Goal: Complete application form: Complete application form

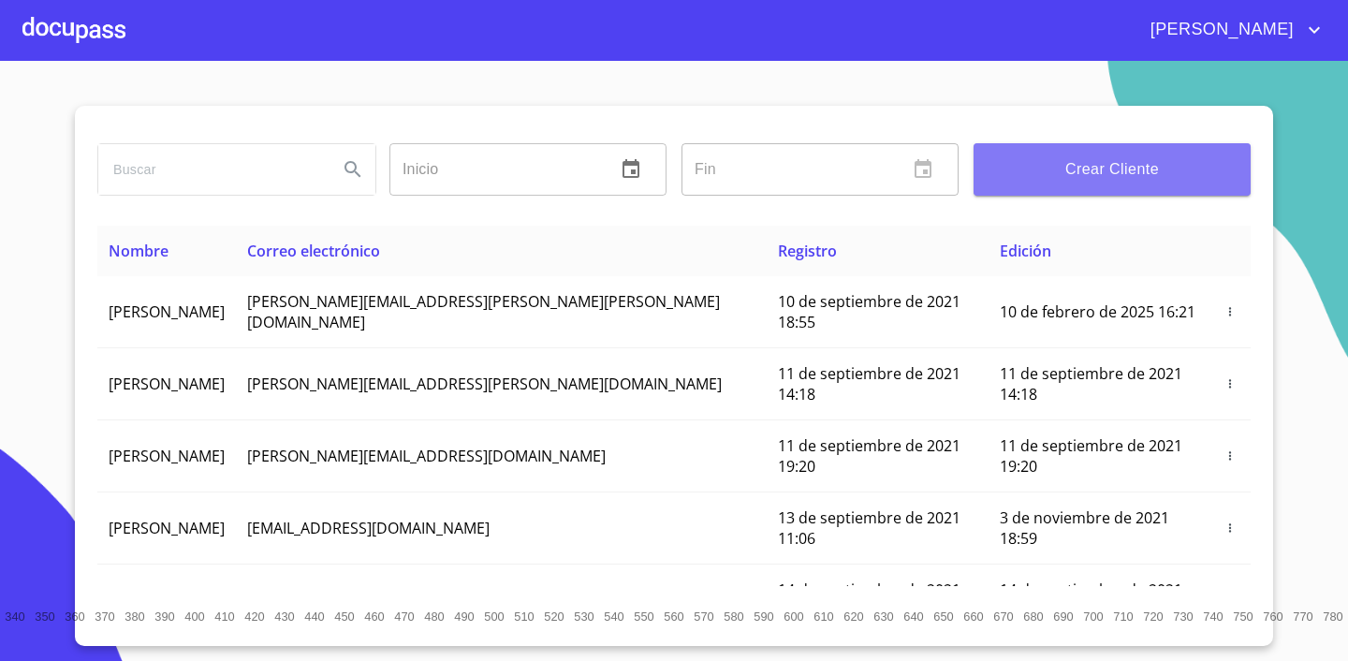
click at [1092, 160] on span "Crear Cliente" at bounding box center [1111, 169] width 247 height 26
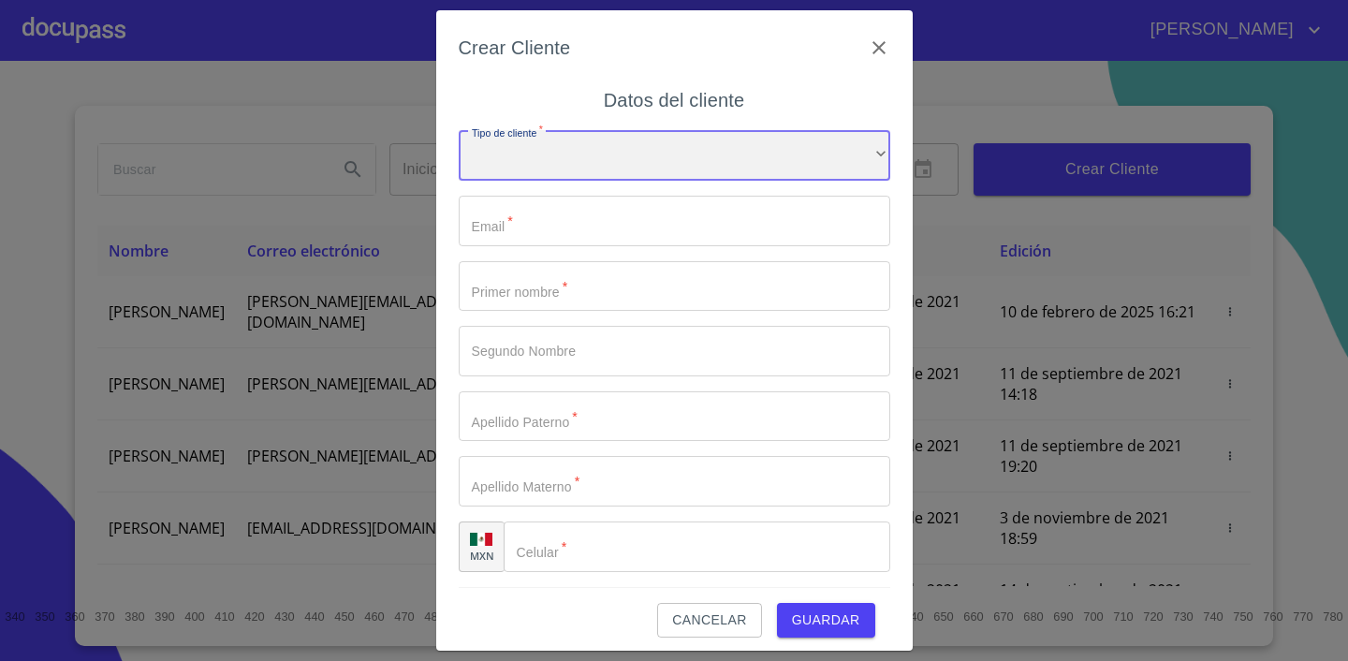
click at [648, 169] on div "​" at bounding box center [674, 155] width 431 height 51
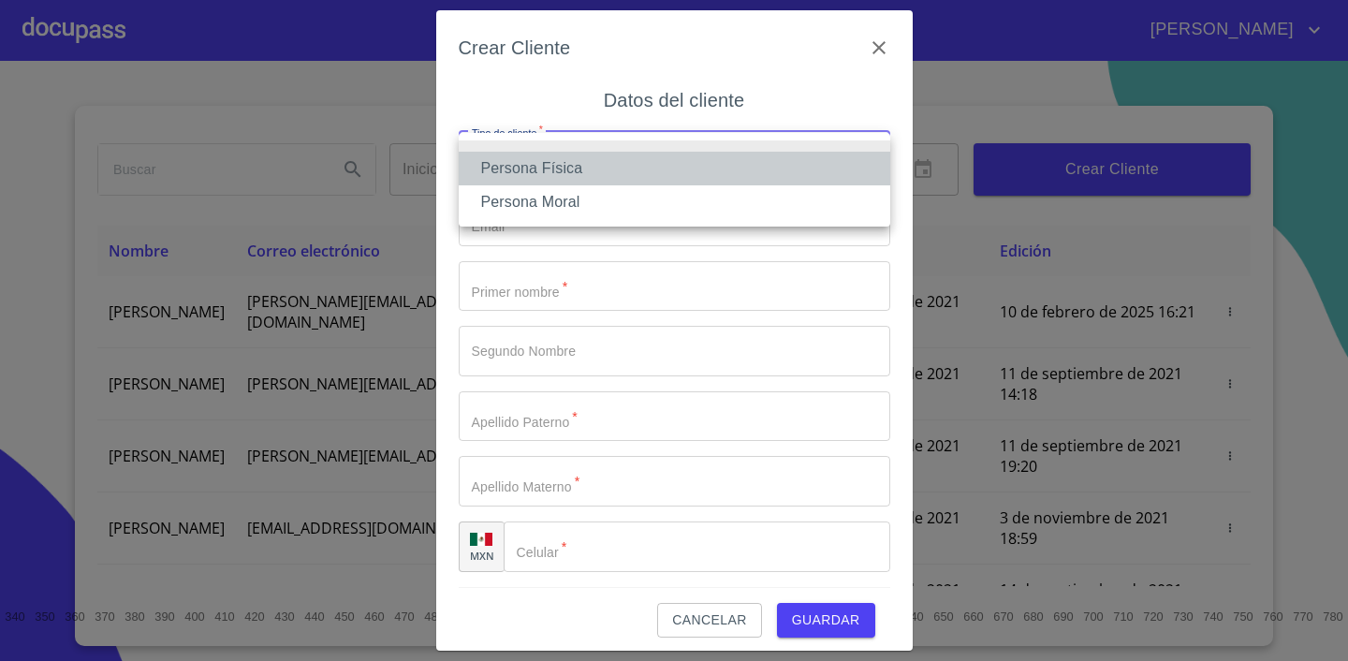
click at [619, 171] on li "Persona Física" at bounding box center [674, 169] width 431 height 34
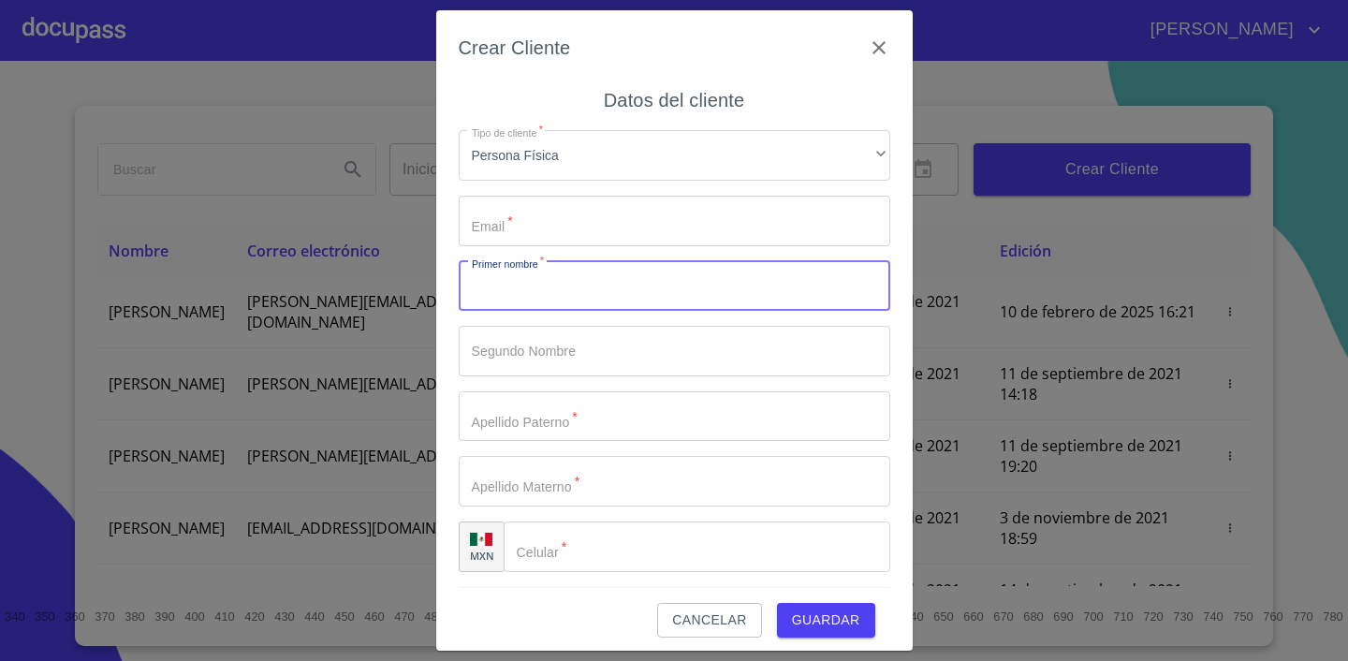
click at [602, 292] on input "Tipo de cliente   *" at bounding box center [674, 286] width 431 height 51
type input "LUZ"
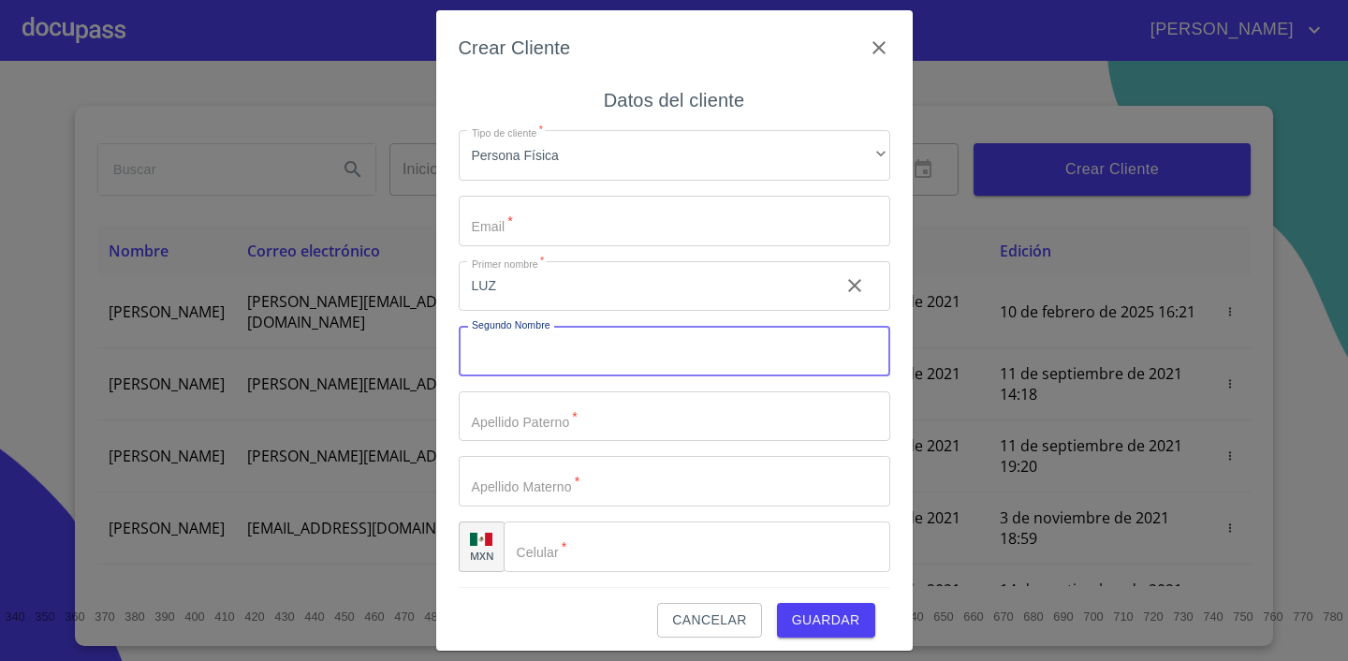
click at [593, 333] on input "Tipo de cliente   *" at bounding box center [674, 351] width 431 height 51
type input "ELENA"
click at [577, 410] on input "Tipo de cliente   *" at bounding box center [674, 416] width 431 height 51
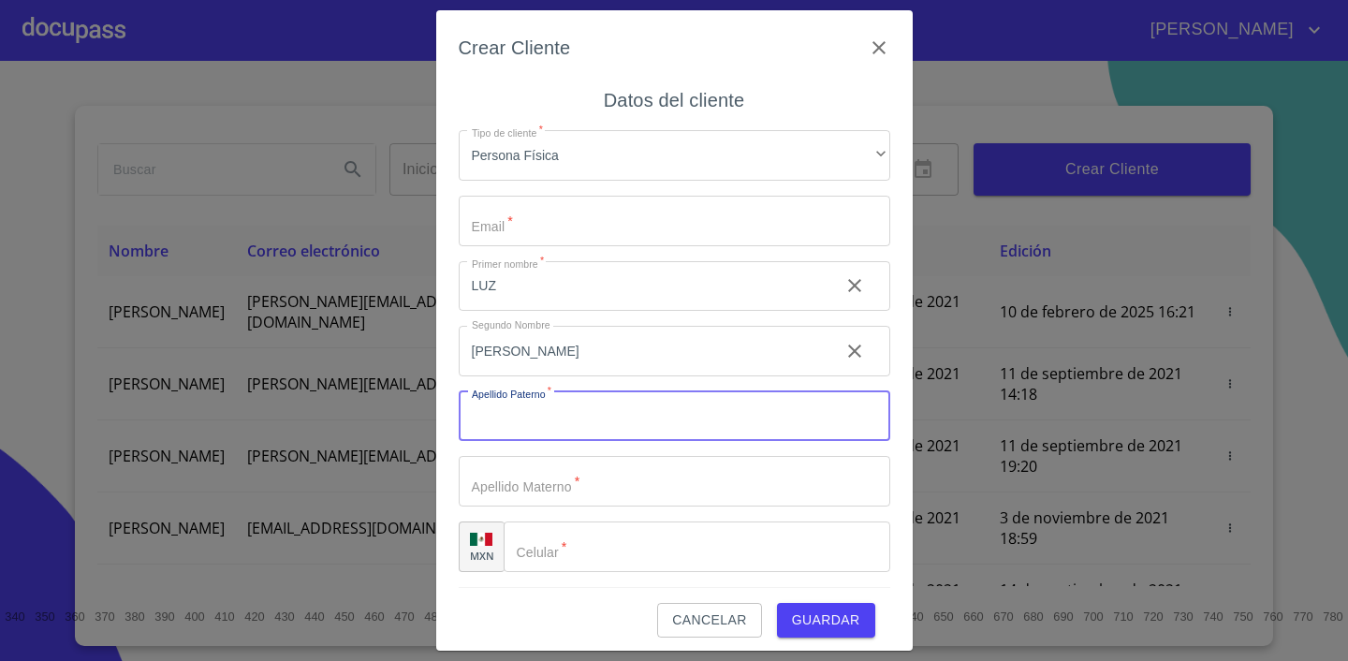
click at [573, 419] on input "Tipo de cliente   *" at bounding box center [674, 416] width 431 height 51
type input "ANGEL"
click at [593, 505] on input "Tipo de cliente   *" at bounding box center [674, 481] width 431 height 51
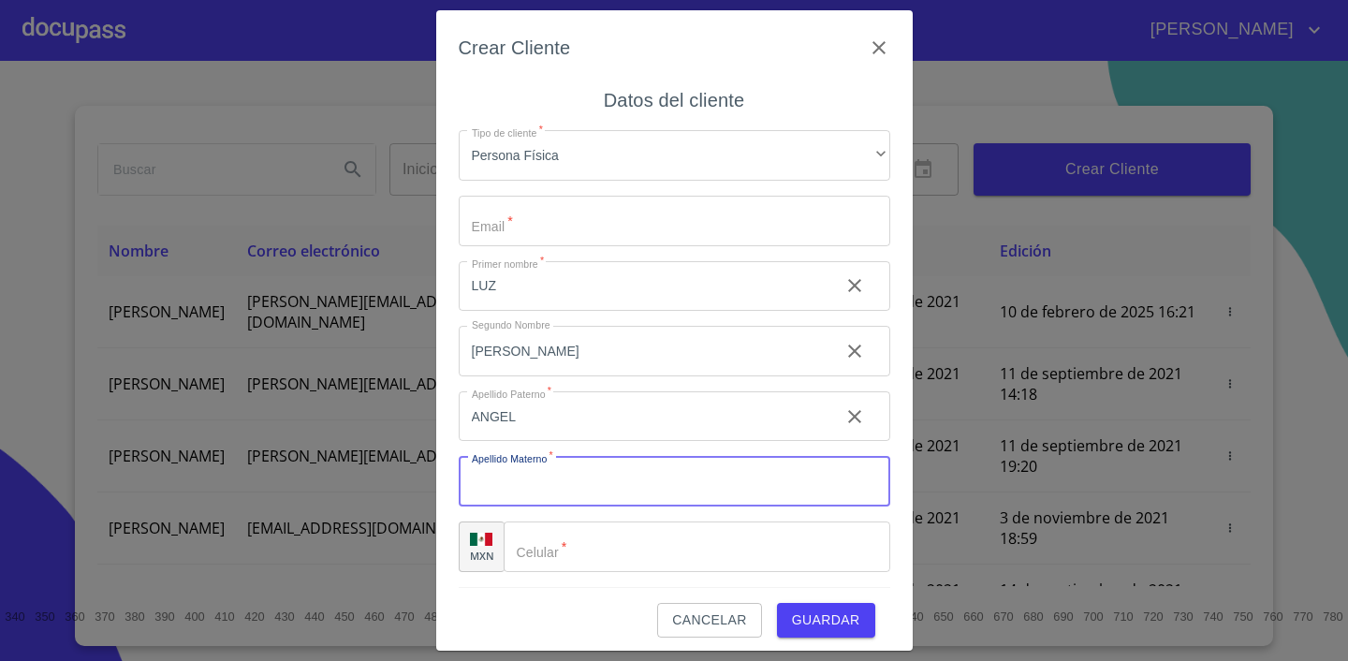
click at [600, 486] on input "Tipo de cliente   *" at bounding box center [674, 481] width 431 height 51
type input "CORNEJO"
click at [650, 552] on input "Tipo de cliente   *" at bounding box center [697, 546] width 387 height 51
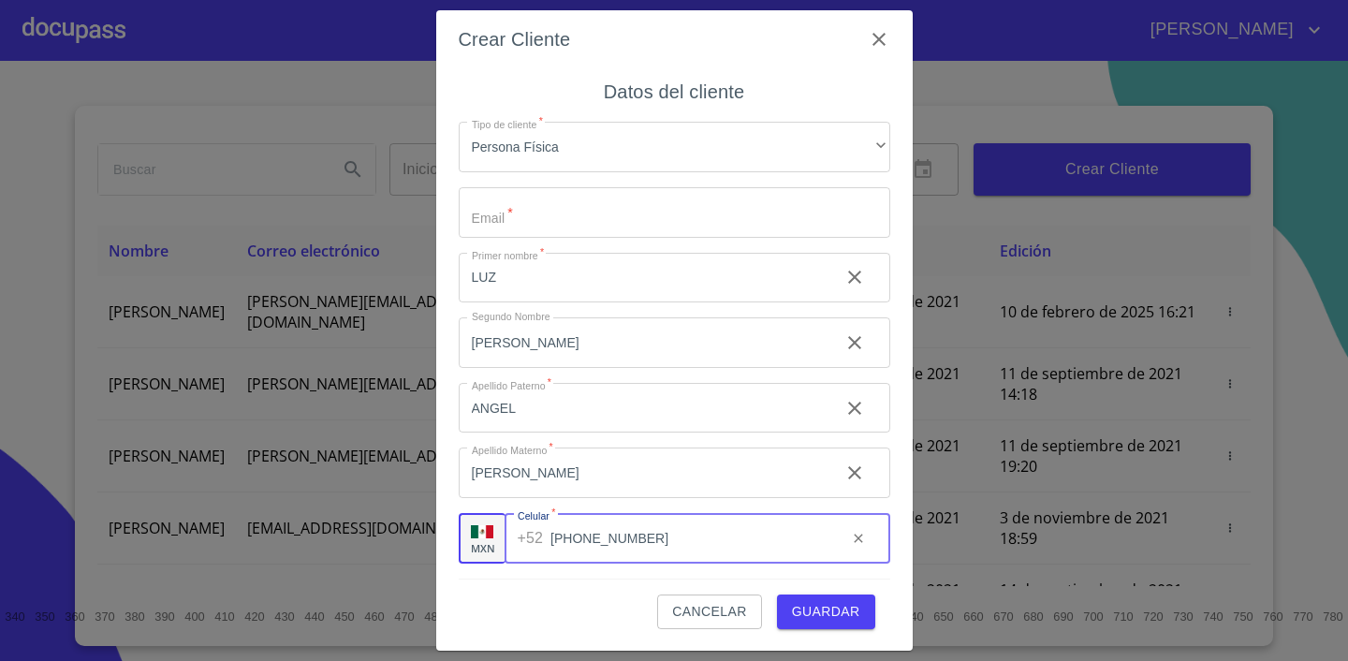
scroll to position [9, 0]
type input "(33)25115270"
click at [535, 214] on input "Tipo de cliente   *" at bounding box center [674, 211] width 431 height 51
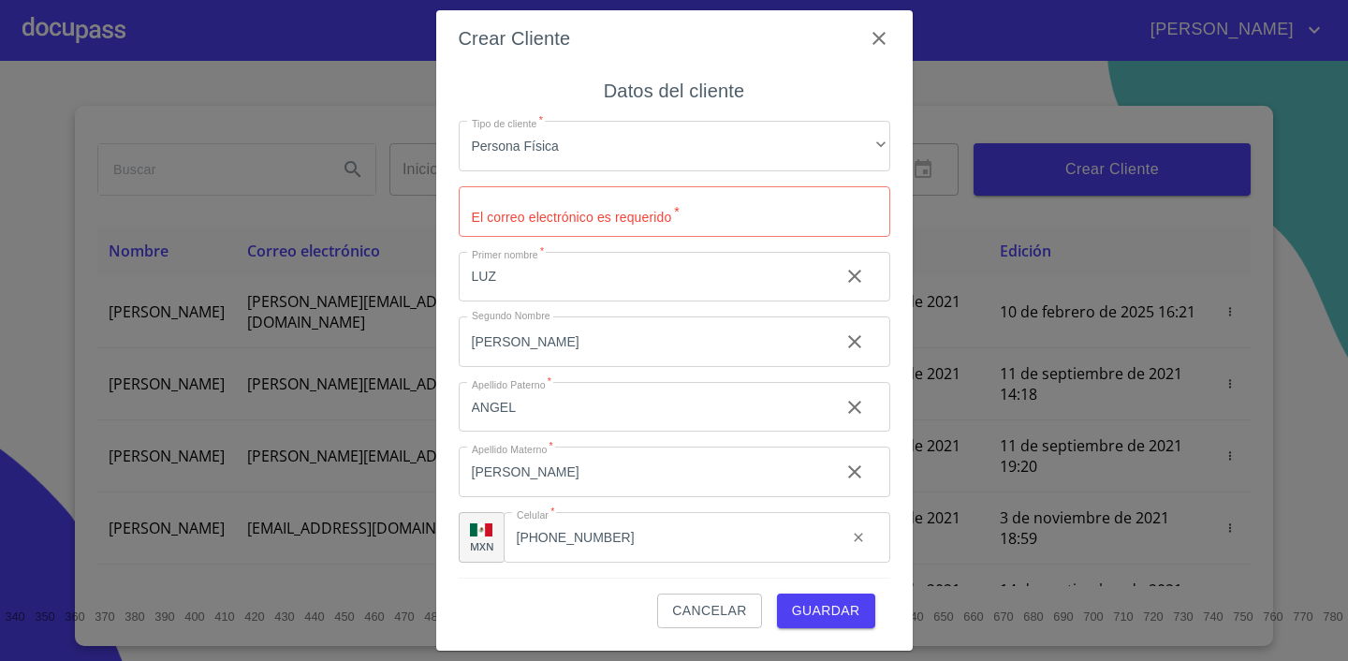
click at [543, 207] on input "Tipo de cliente   *" at bounding box center [674, 211] width 431 height 51
click at [699, 208] on input "Tipo de cliente   *" at bounding box center [674, 211] width 431 height 51
type input "P"
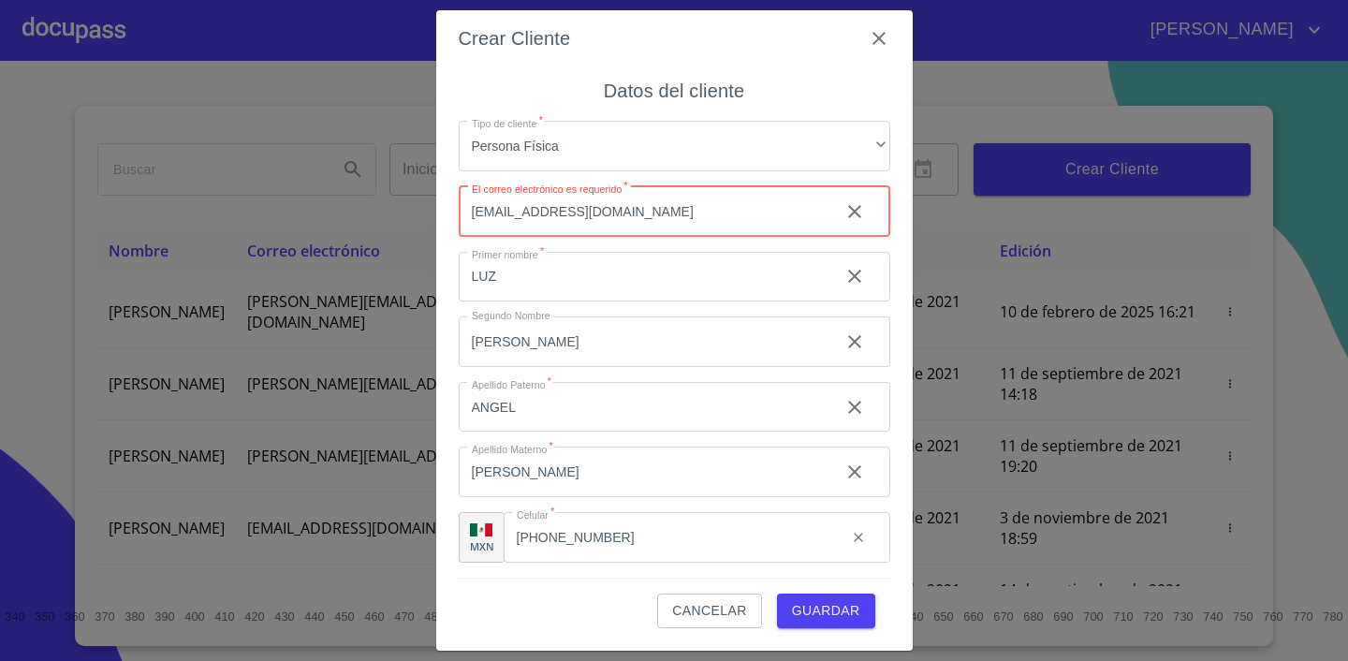
type input "paktos@msn.com"
click at [547, 285] on input "LUZ" at bounding box center [642, 277] width 366 height 51
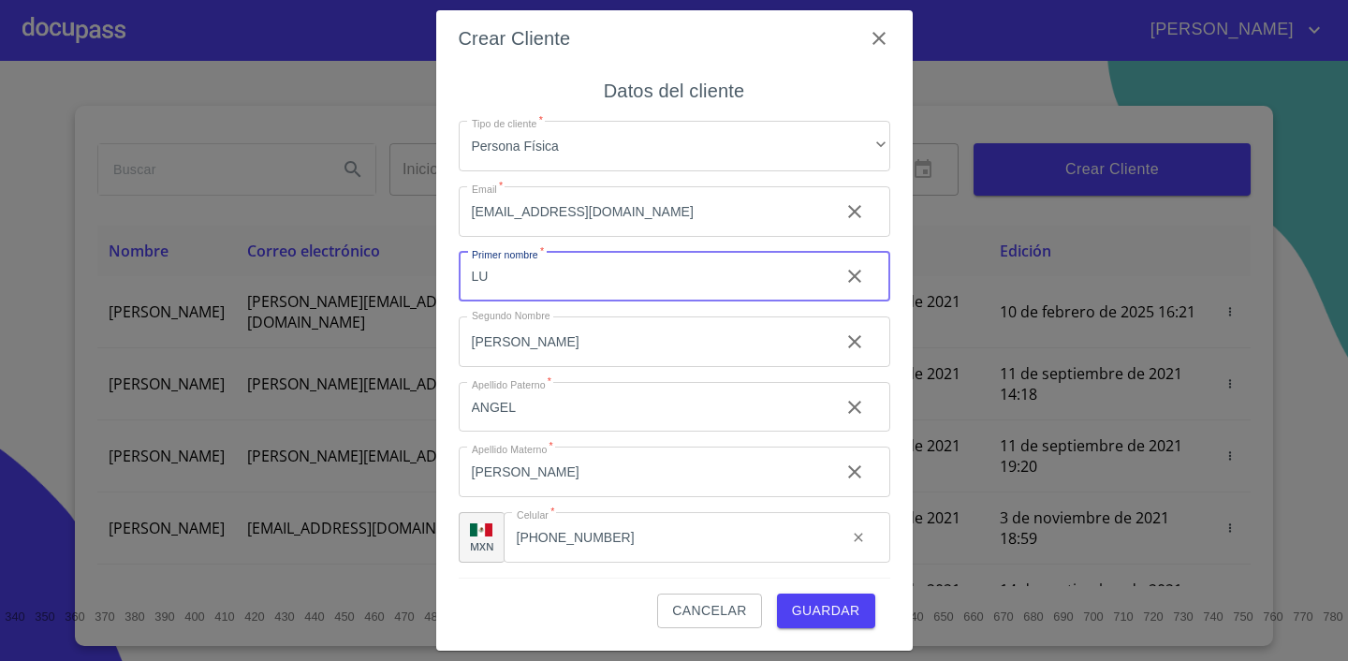
type input "L"
type input "m"
type input "MANUEL"
click at [540, 350] on input "ELENA" at bounding box center [642, 341] width 366 height 51
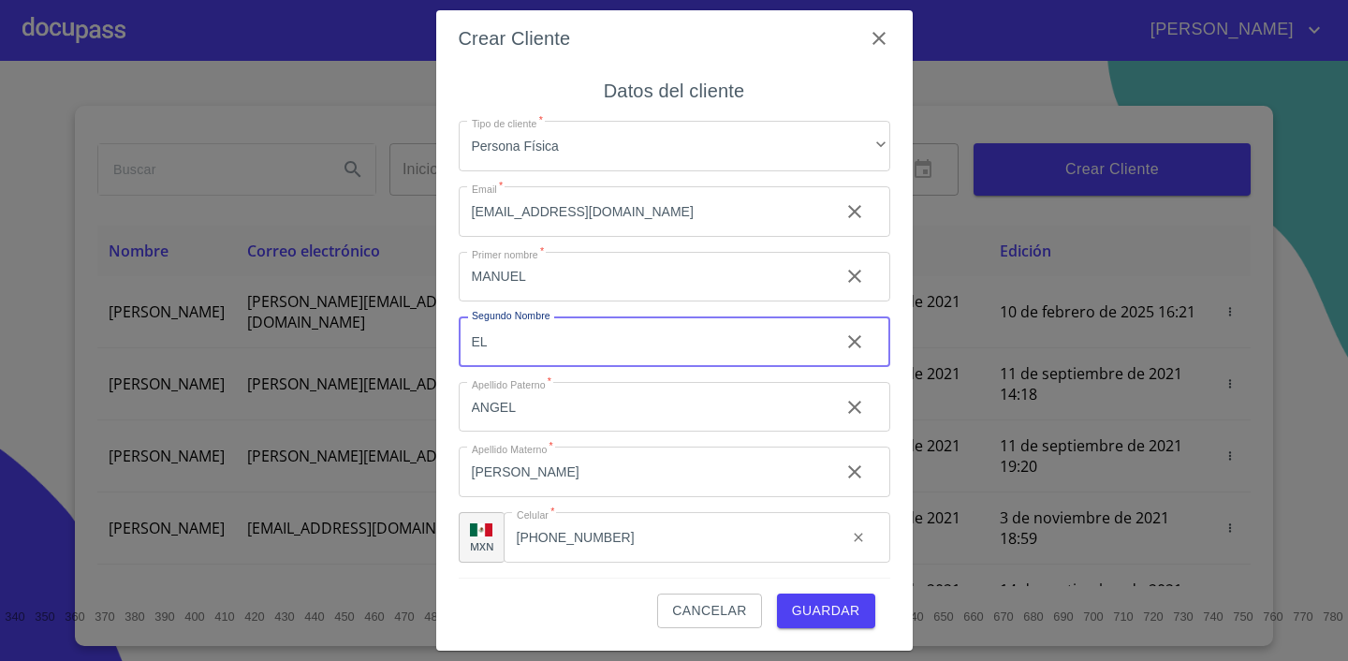
type input "E"
type input "[PERSON_NAME]"
click at [532, 416] on input "ANGEL" at bounding box center [642, 407] width 366 height 51
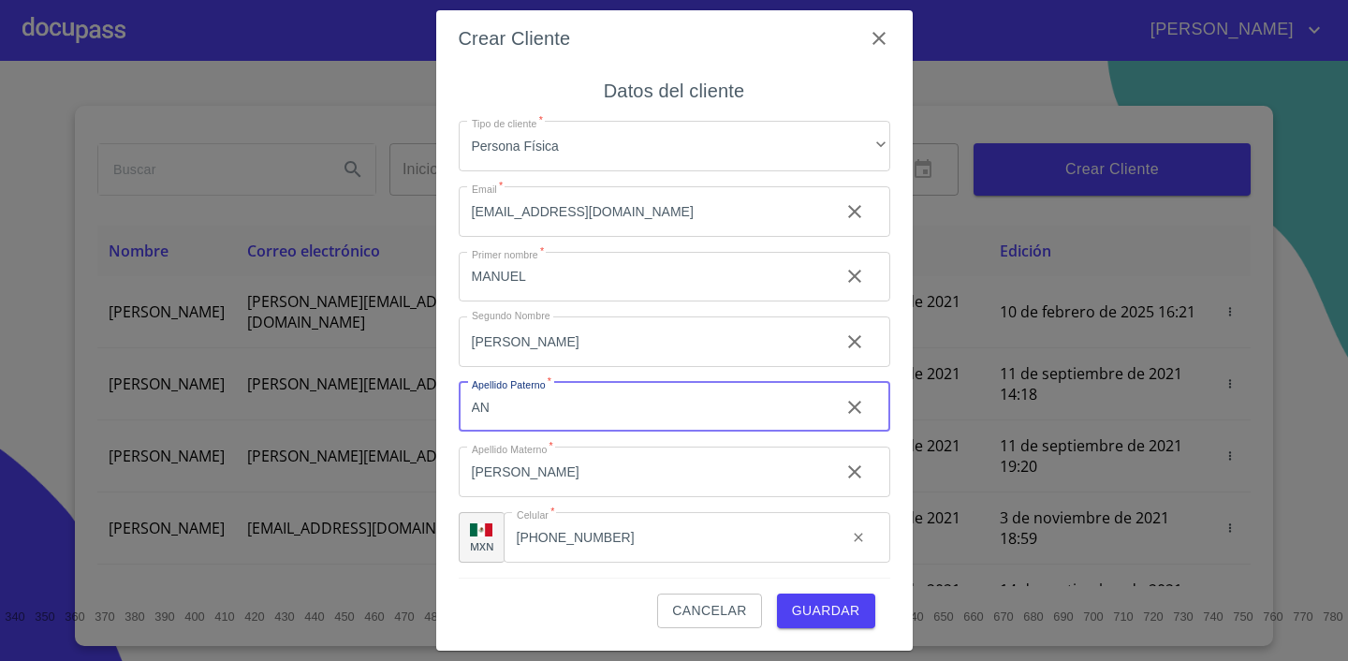
type input "A"
type input "[PERSON_NAME]"
click at [556, 455] on input "CORNEJO" at bounding box center [642, 471] width 366 height 51
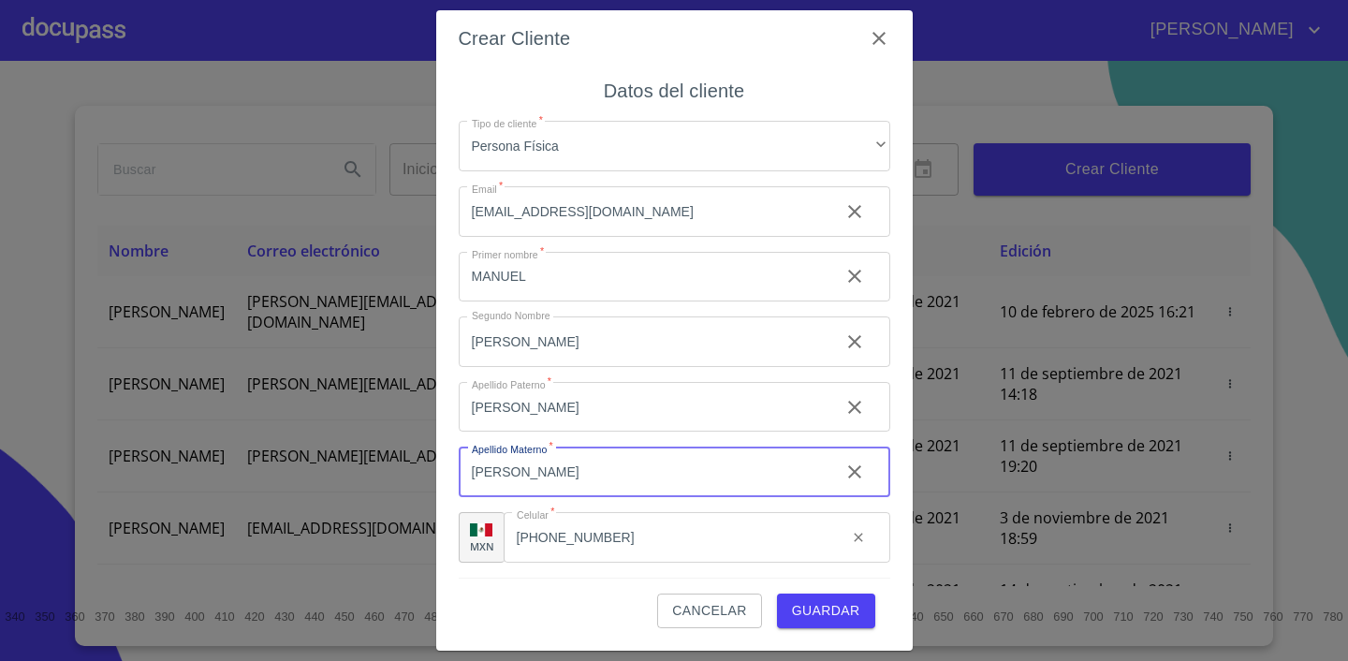
click at [548, 469] on input "CORNEJO" at bounding box center [642, 471] width 366 height 51
type input "C"
type input "[PERSON_NAME]"
click at [621, 541] on input "(33)25115270" at bounding box center [668, 537] width 329 height 51
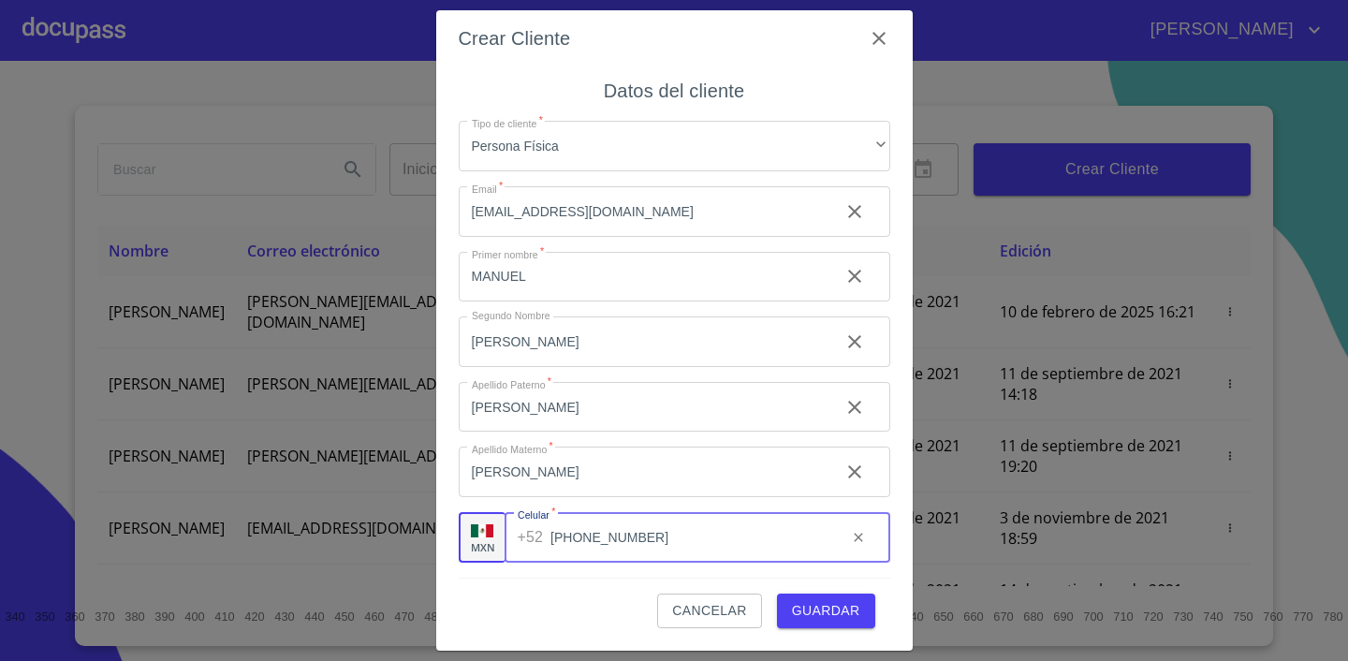
type input "[PHONE_NUMBER]"
click at [831, 611] on span "Guardar" at bounding box center [826, 610] width 68 height 23
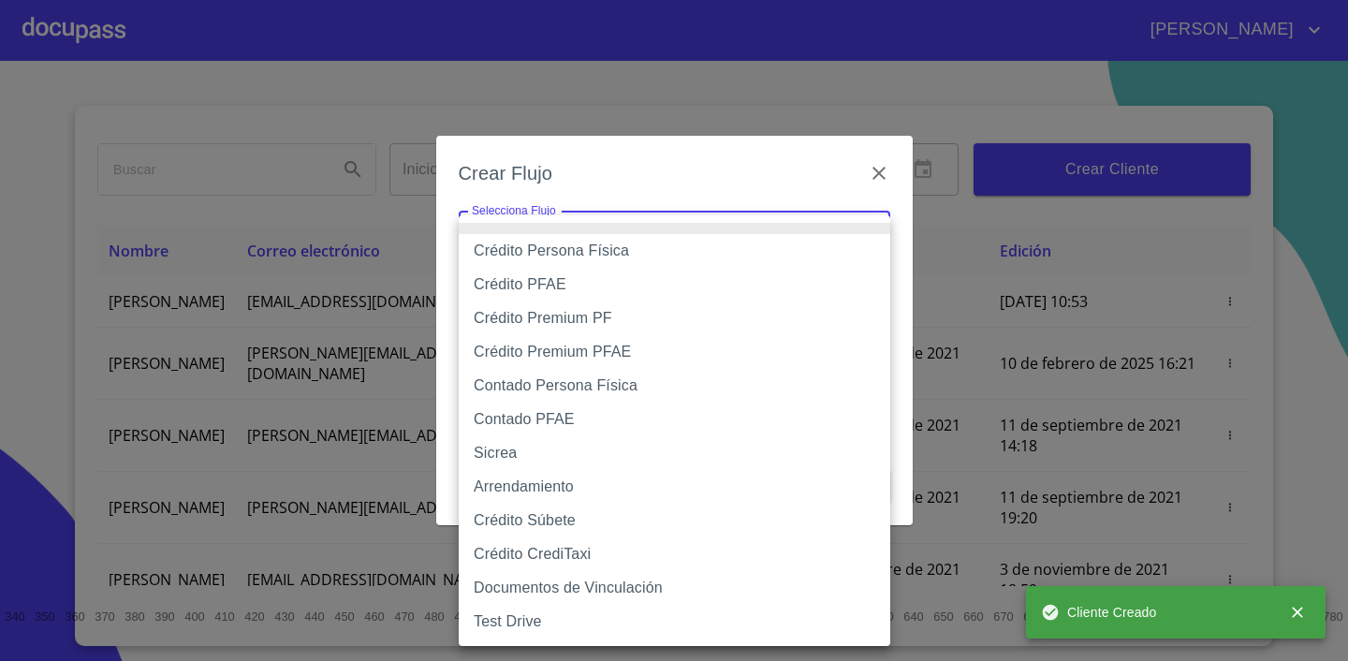
click at [558, 250] on body "ADALBERTO Inicio ​ Fin ​ Crear Cliente Nombre Correo electrónico Registro Edici…" at bounding box center [674, 330] width 1348 height 661
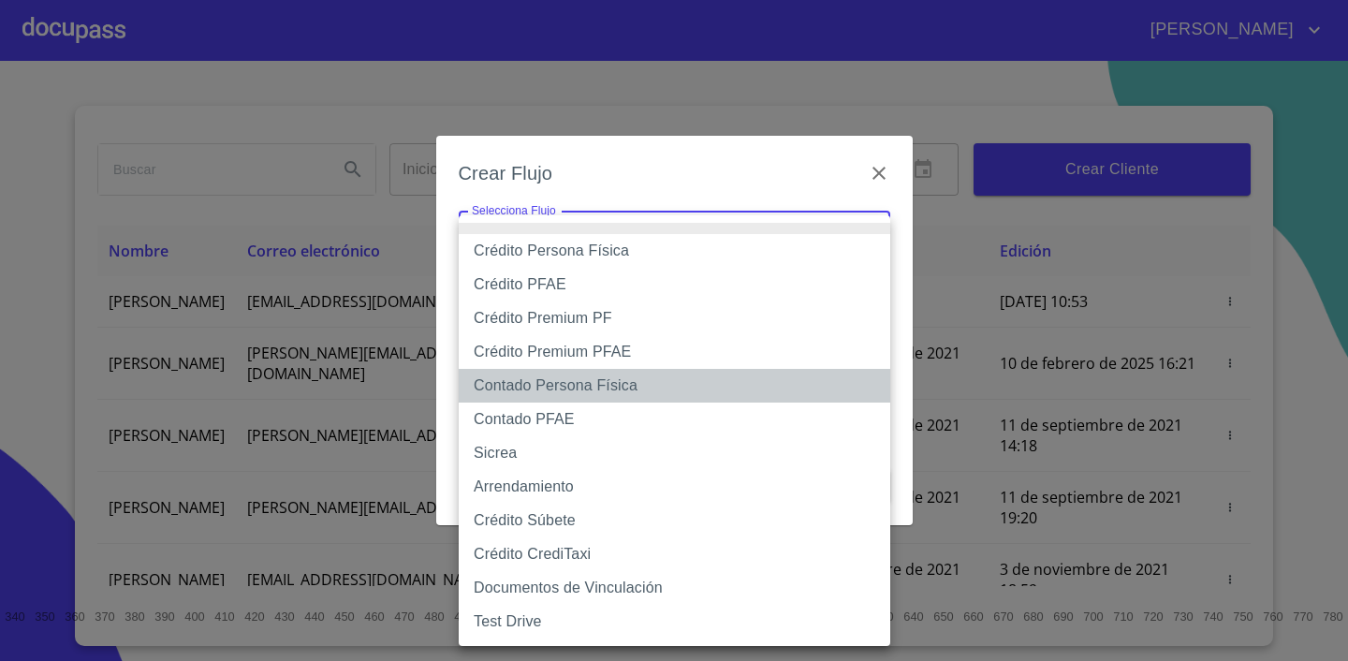
click at [601, 390] on li "Contado Persona Física" at bounding box center [674, 386] width 431 height 34
type input "60bf975b0d9865ccc2471536"
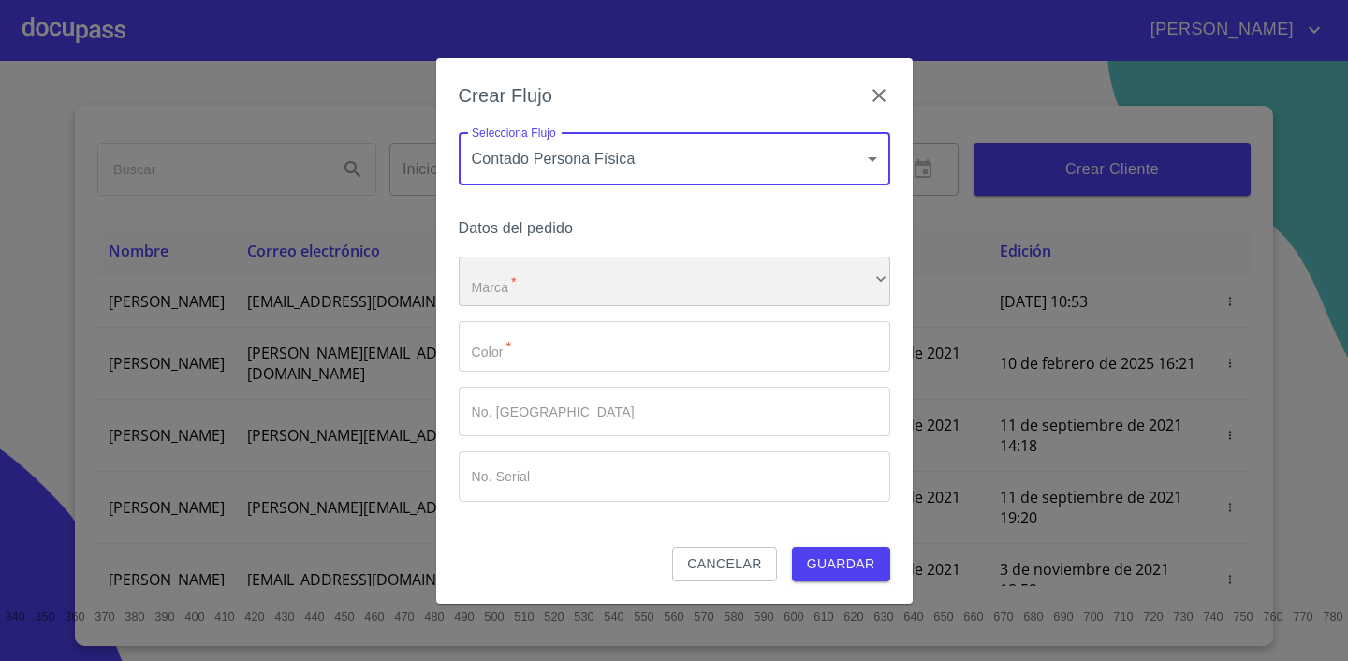
click at [587, 268] on div "​" at bounding box center [674, 281] width 431 height 51
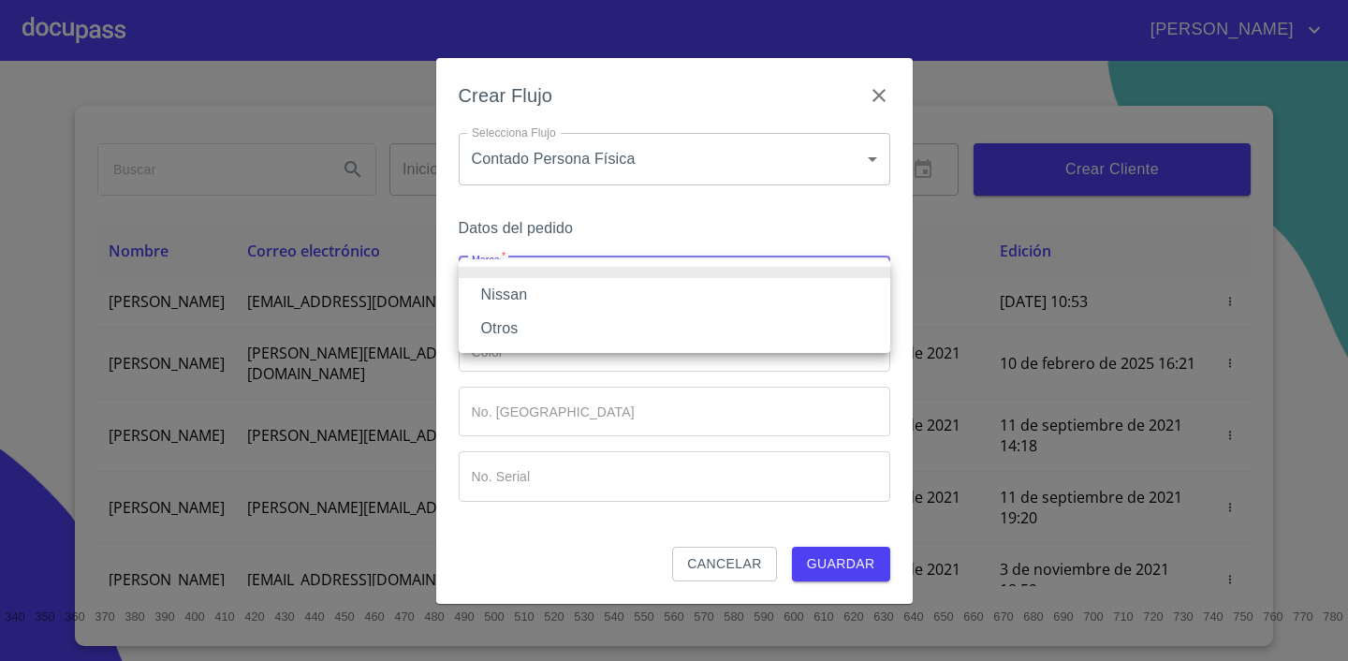
click at [557, 291] on li "Nissan" at bounding box center [674, 295] width 431 height 34
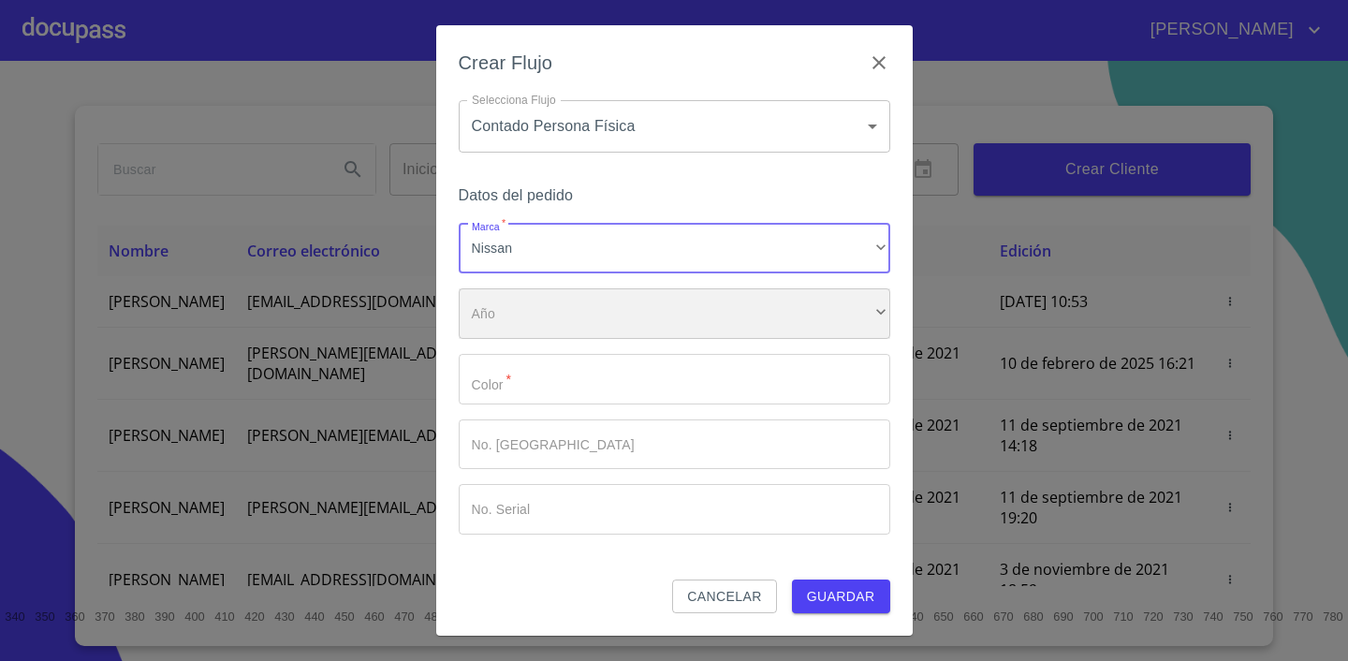
click at [538, 319] on div "​" at bounding box center [674, 313] width 431 height 51
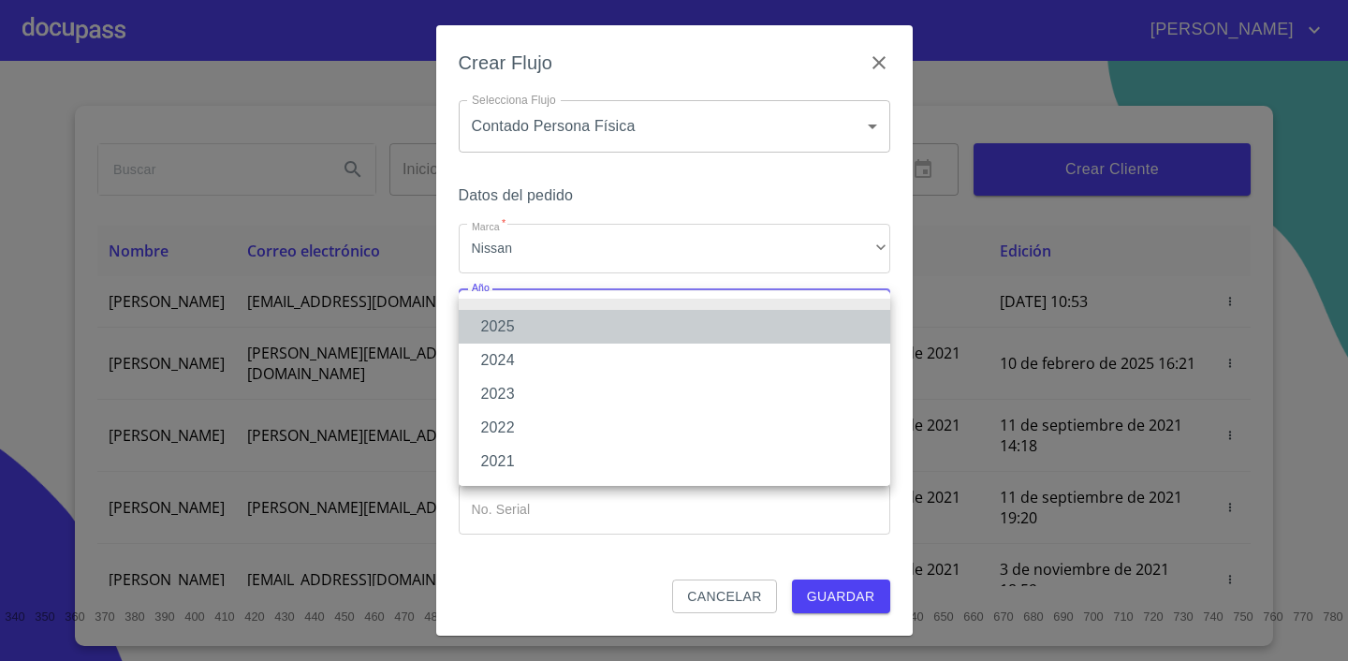
click at [538, 319] on li "2025" at bounding box center [674, 327] width 431 height 34
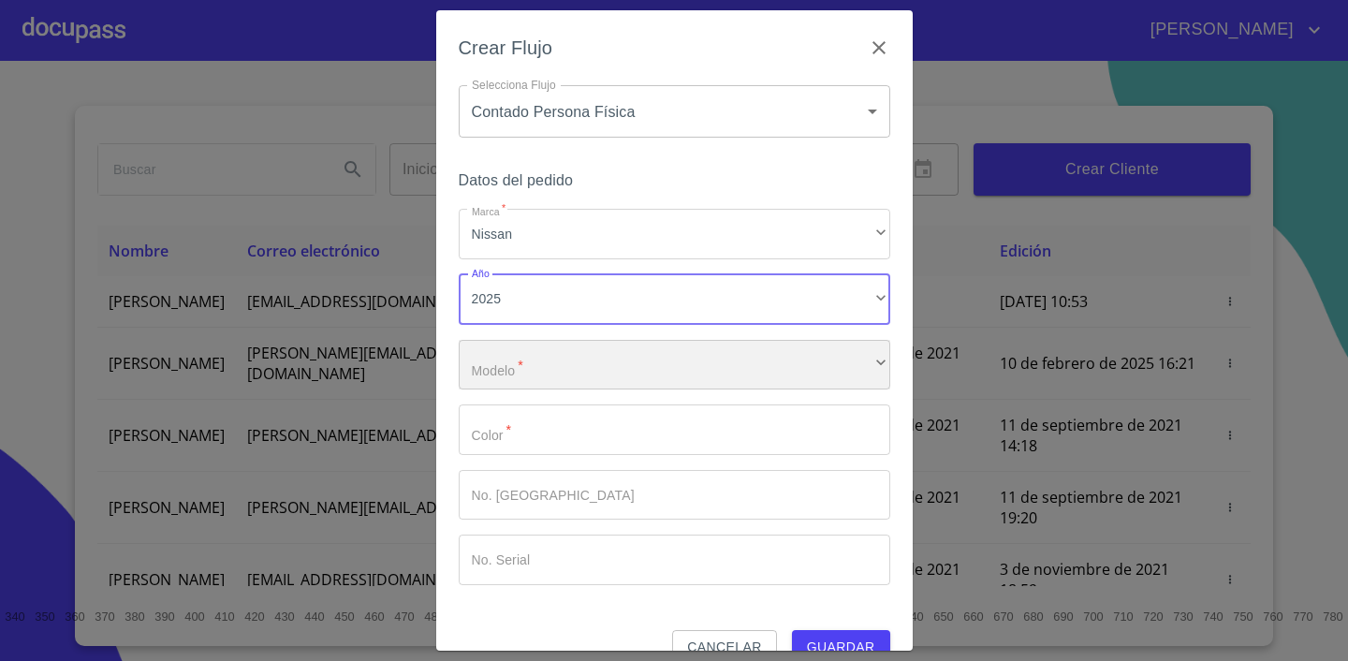
click at [526, 364] on div "​" at bounding box center [674, 365] width 431 height 51
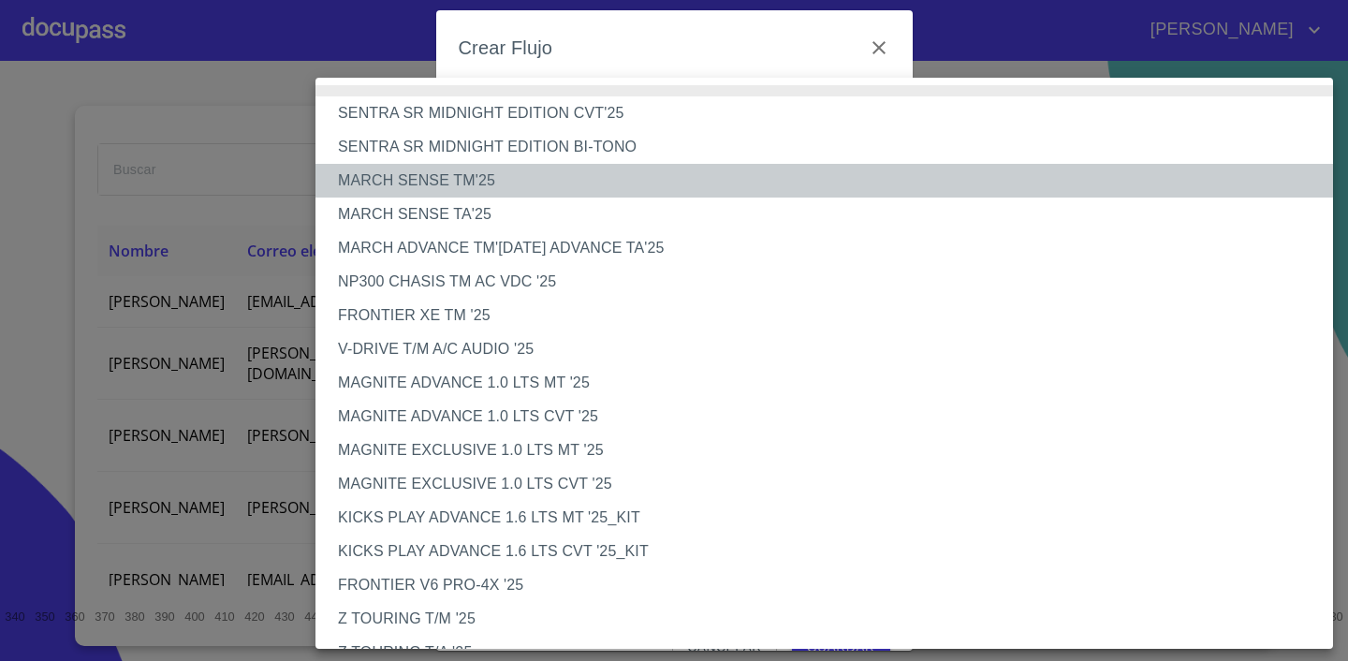
click at [495, 177] on li "MARCH SENSE TM'25" at bounding box center [823, 181] width 1017 height 34
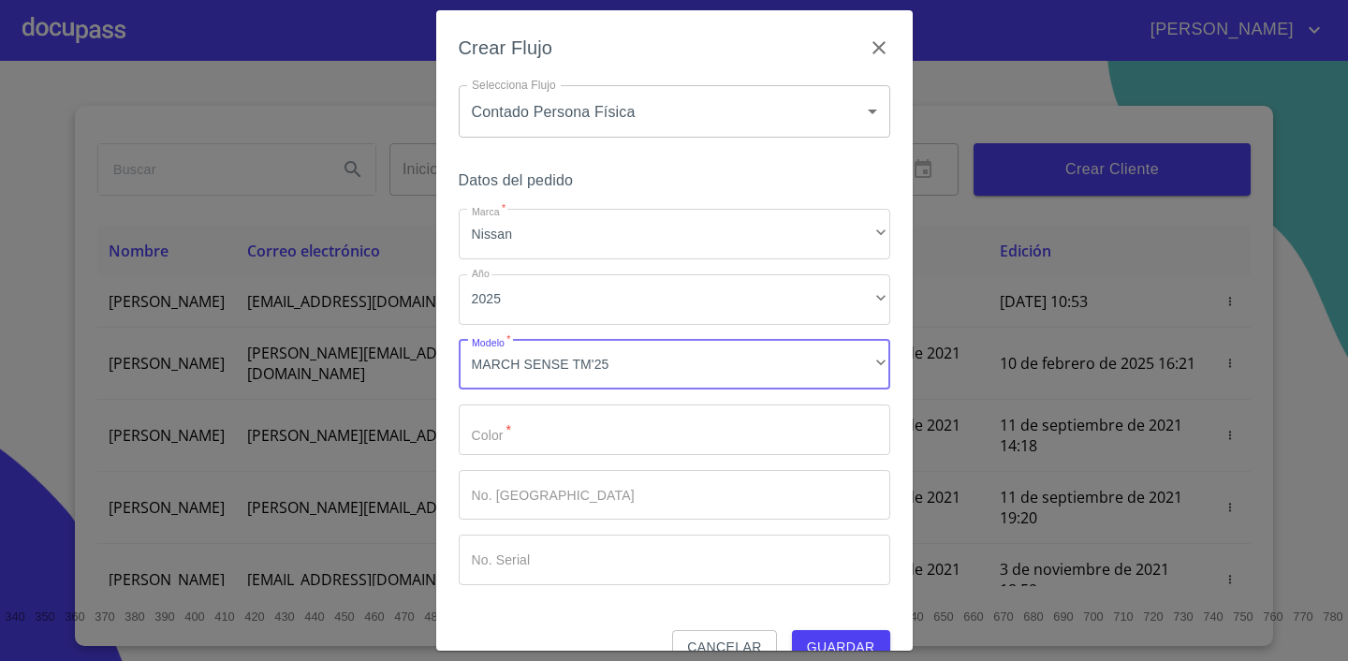
click at [553, 441] on input "Marca   *" at bounding box center [674, 429] width 431 height 51
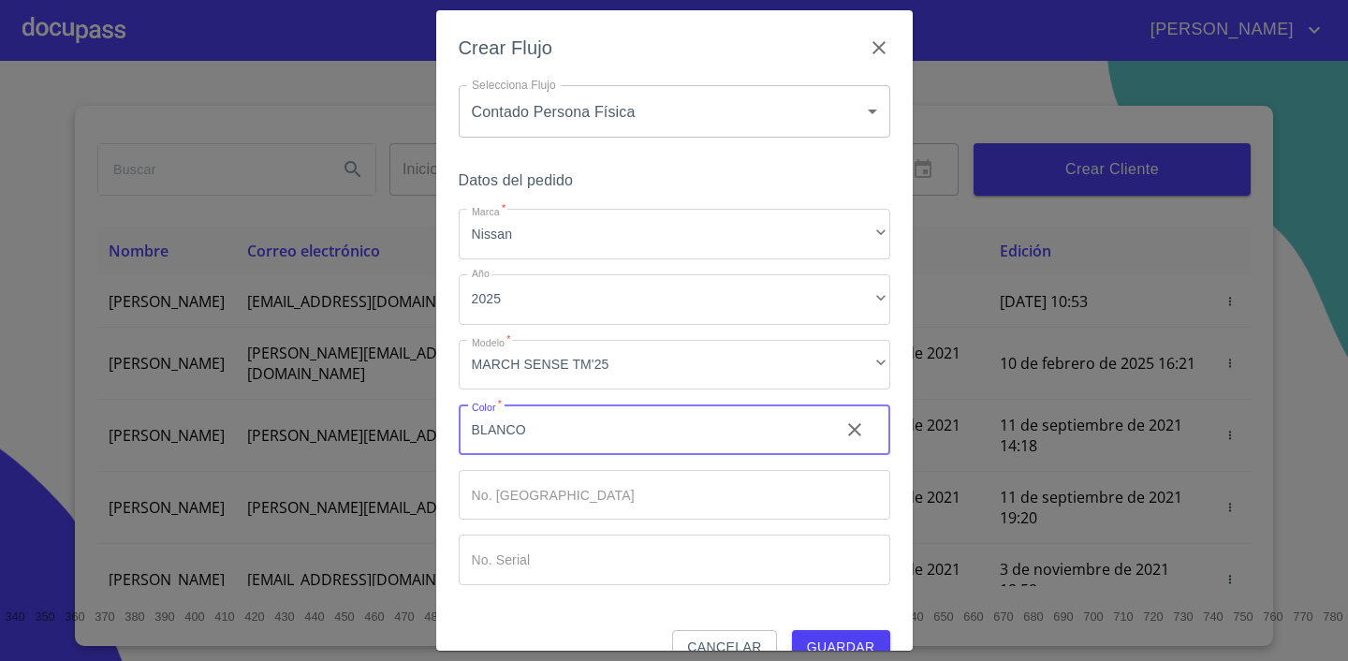
type input "BLANCO"
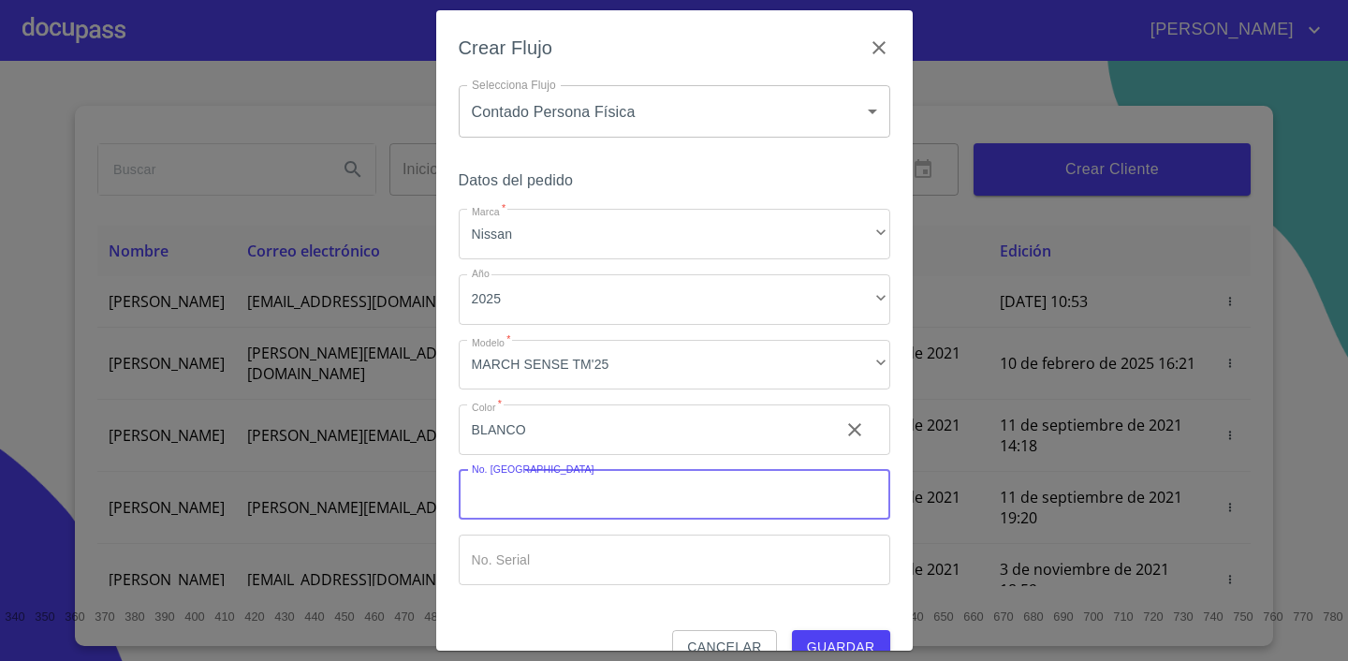
click at [546, 518] on input "Marca   *" at bounding box center [674, 495] width 431 height 51
type input "149186"
click at [503, 562] on input "Marca   *" at bounding box center [674, 559] width 431 height 51
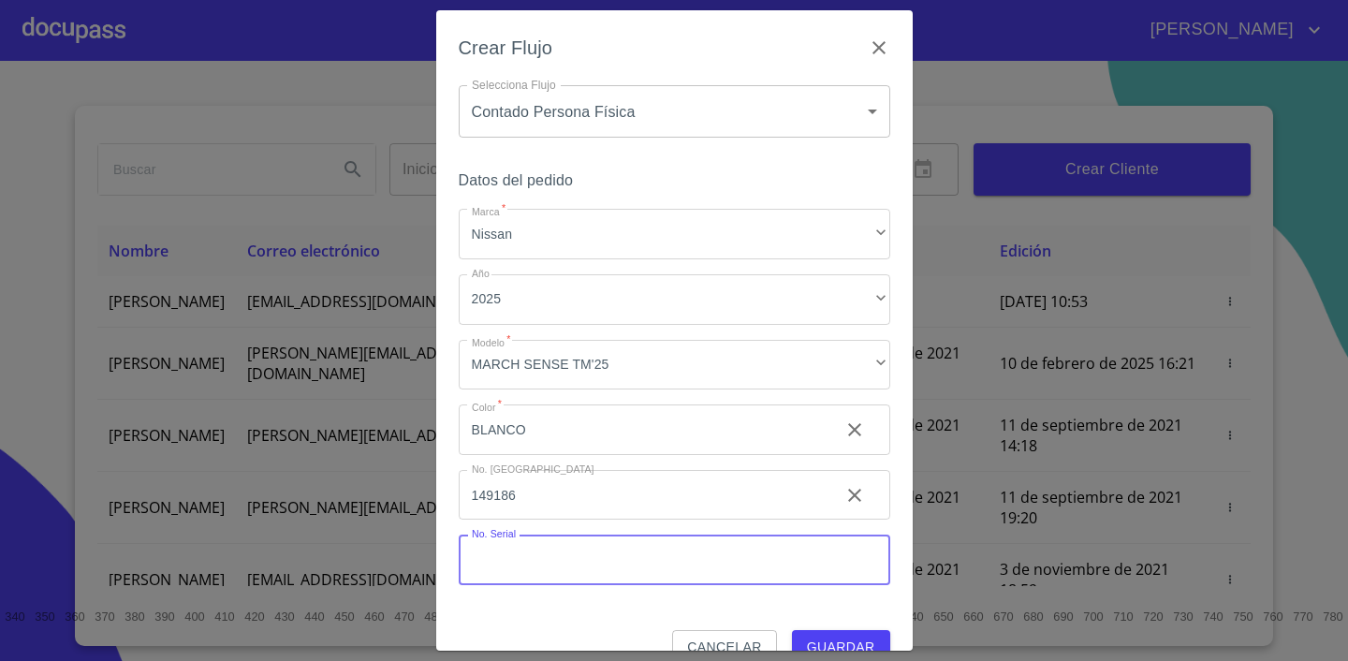
click at [556, 571] on input "Marca   *" at bounding box center [674, 559] width 431 height 51
type input "[US_VEHICLE_IDENTIFICATION_NUMBER]"
click at [850, 638] on span "Guardar" at bounding box center [841, 647] width 68 height 23
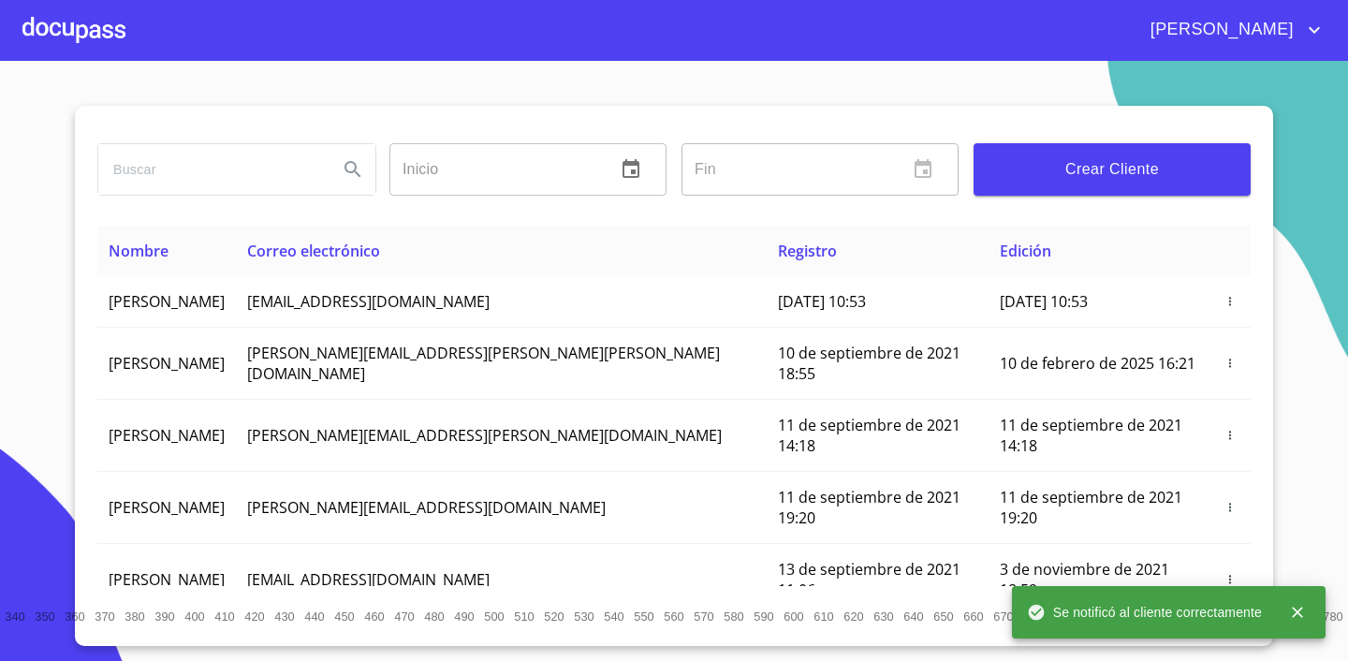
click at [66, 33] on div at bounding box center [73, 30] width 103 height 60
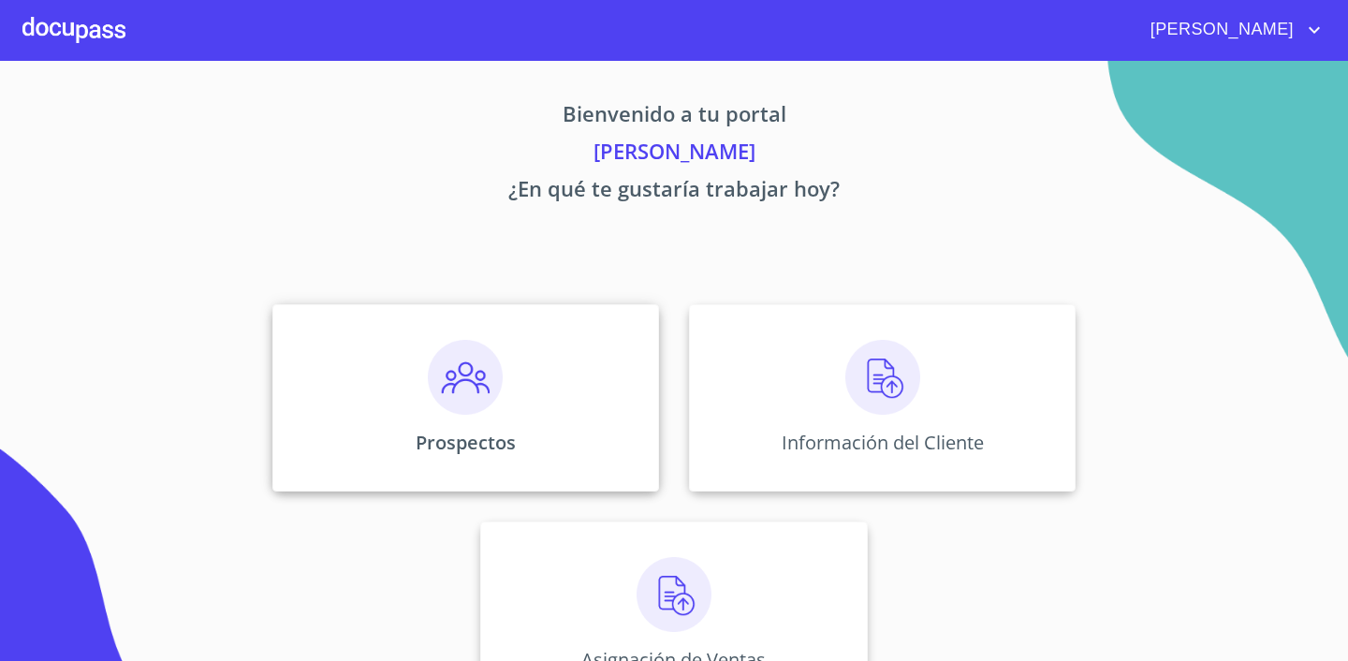
click at [574, 415] on div "Prospectos" at bounding box center [465, 397] width 387 height 187
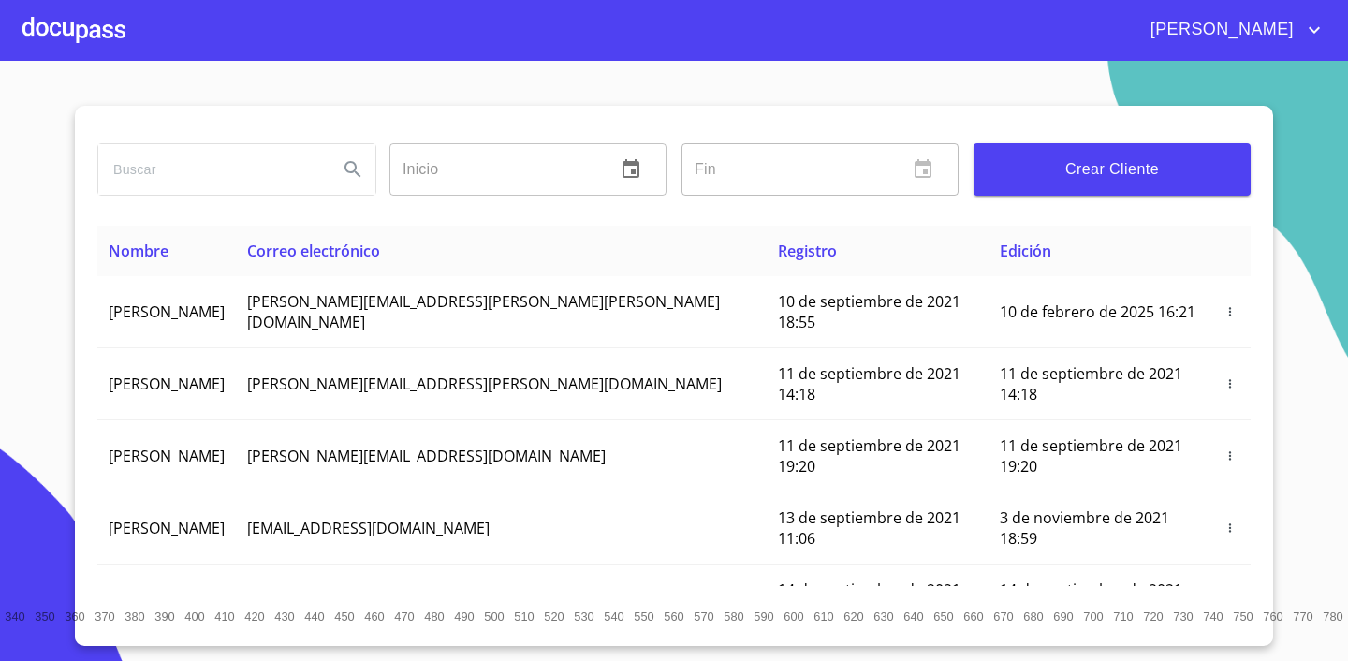
click at [73, 33] on div at bounding box center [73, 30] width 103 height 60
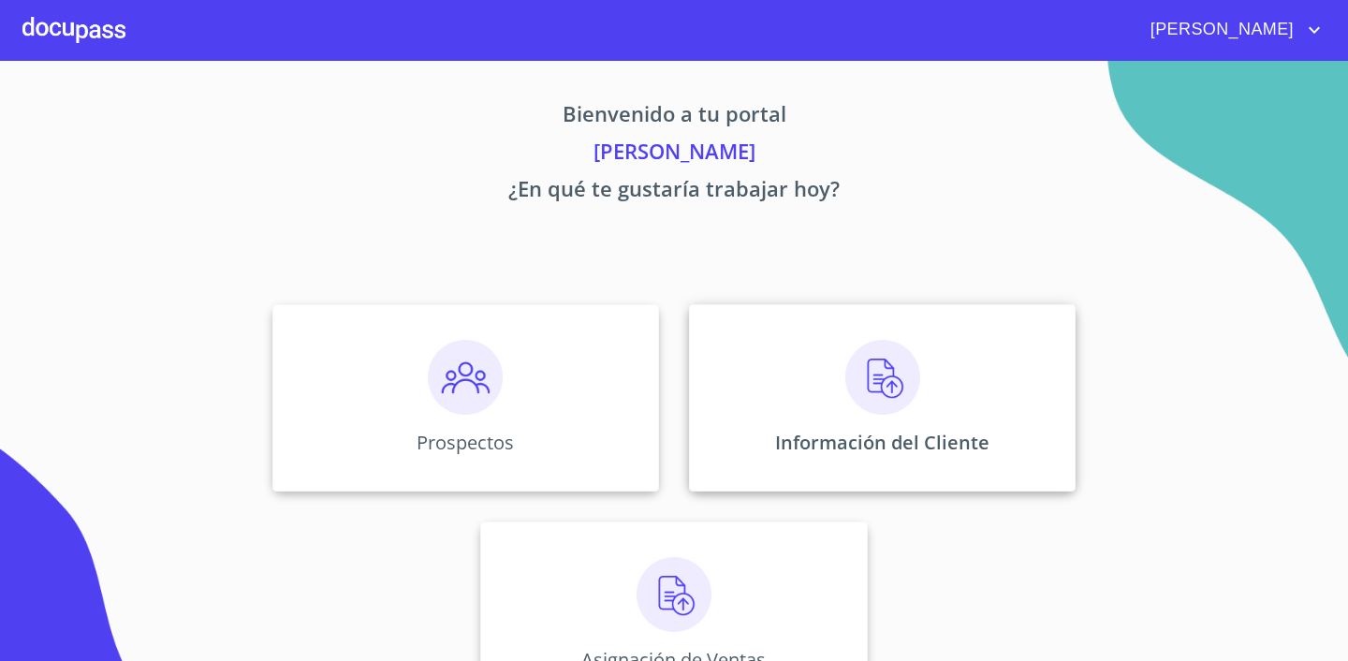
click at [890, 373] on img at bounding box center [882, 377] width 75 height 75
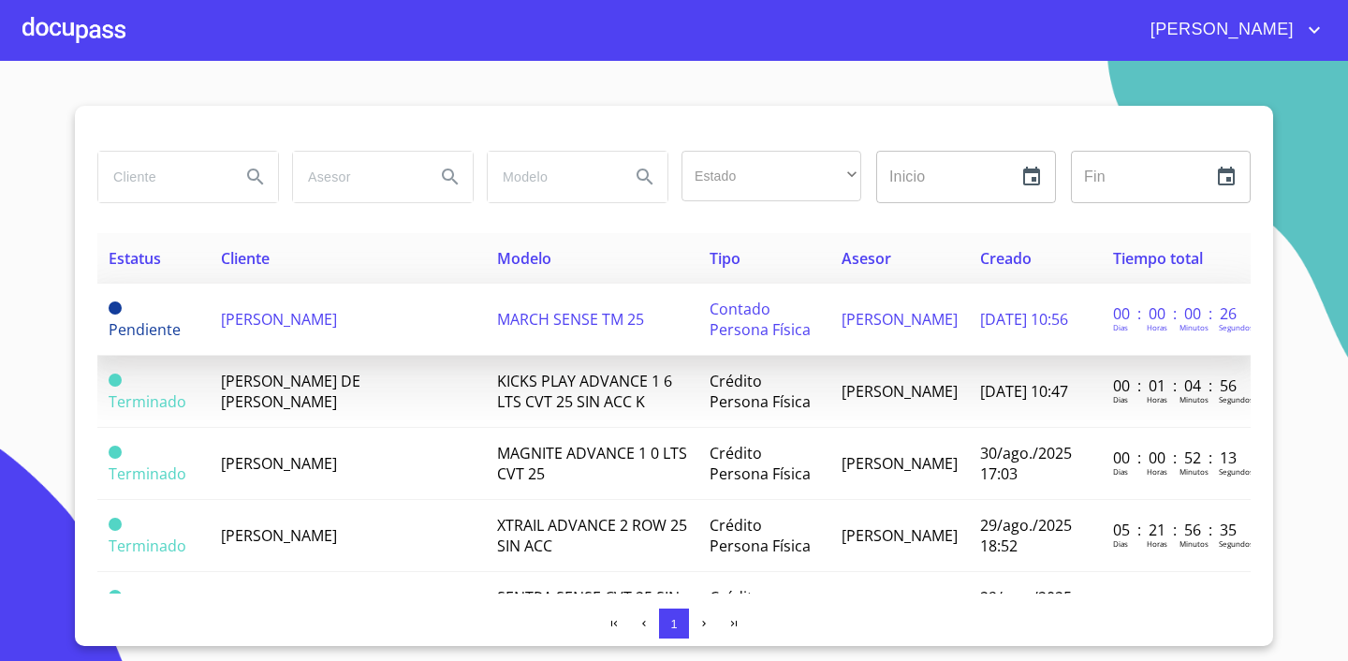
click at [281, 329] on span "[PERSON_NAME] [PERSON_NAME]" at bounding box center [279, 319] width 116 height 21
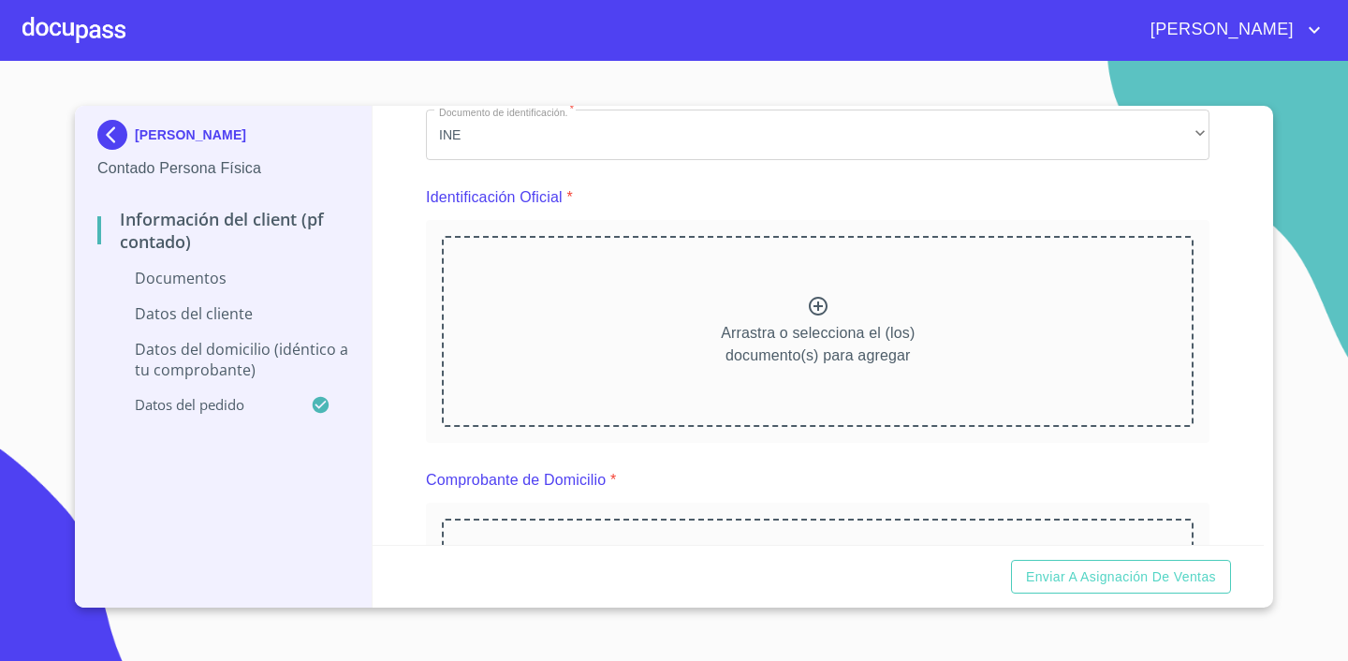
scroll to position [156, 0]
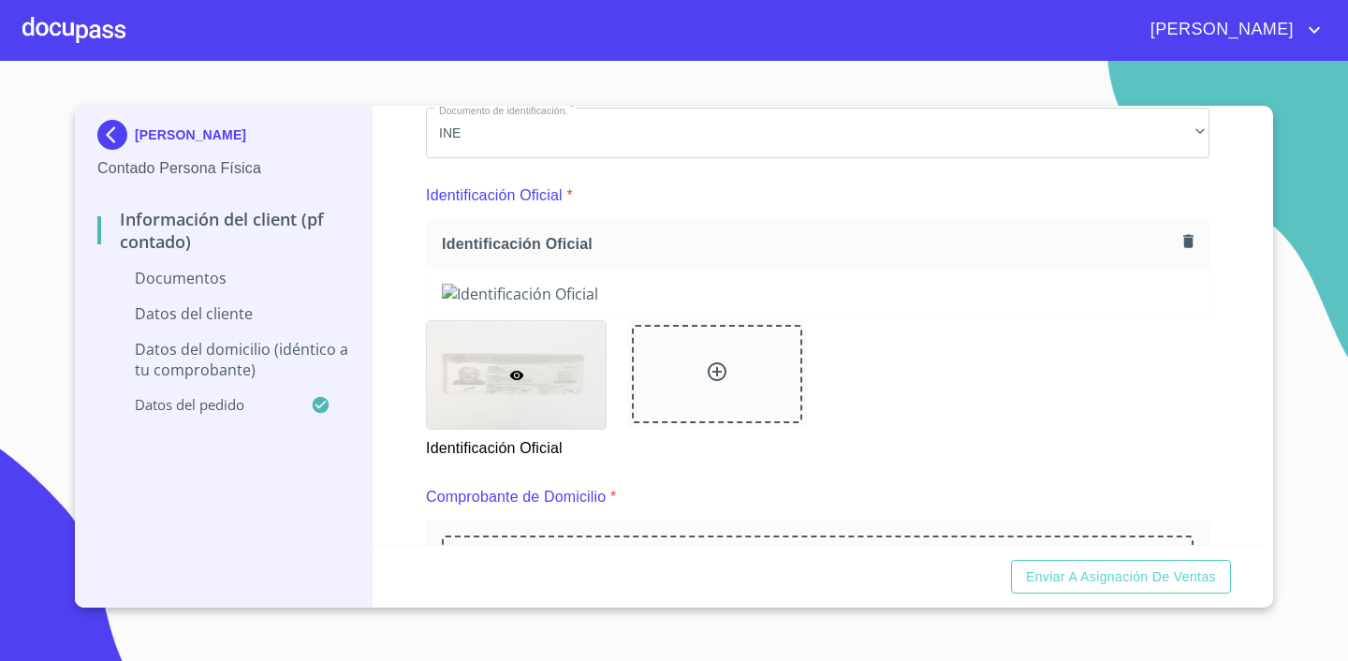
click at [1222, 275] on div "Información del Client (PF contado) Documentos Documento de identificación.   *…" at bounding box center [819, 325] width 892 height 439
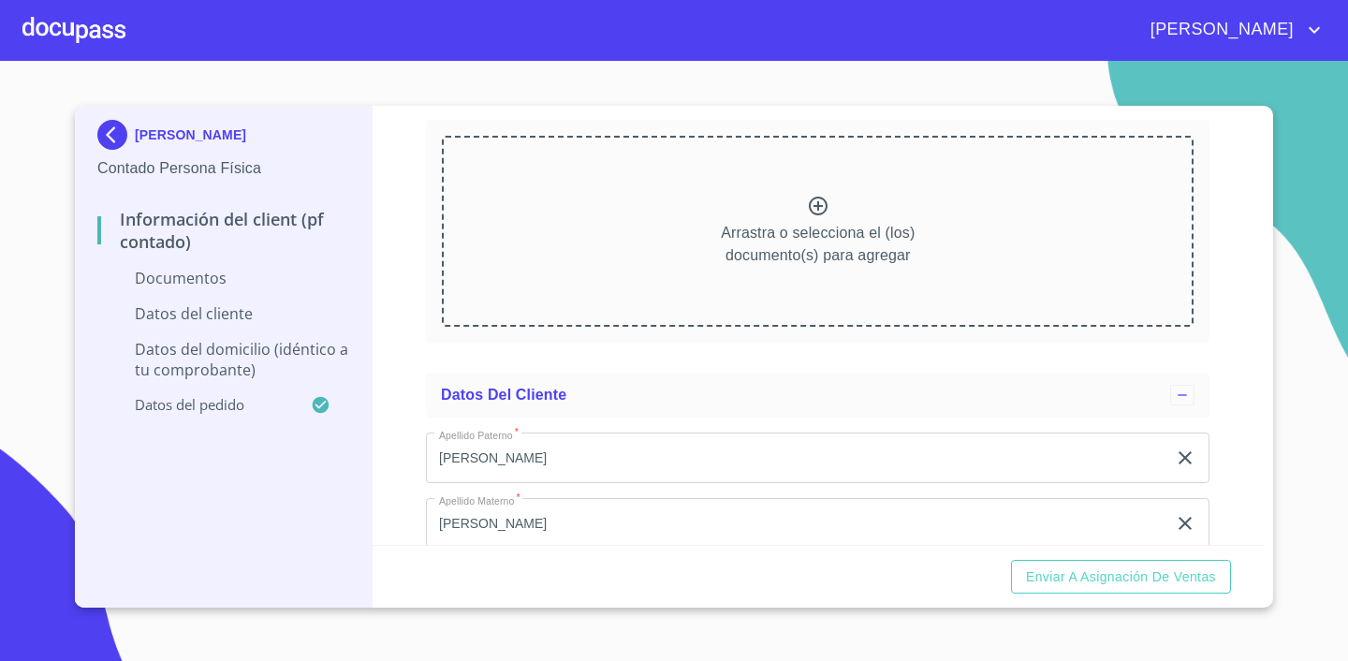
scroll to position [1124, 0]
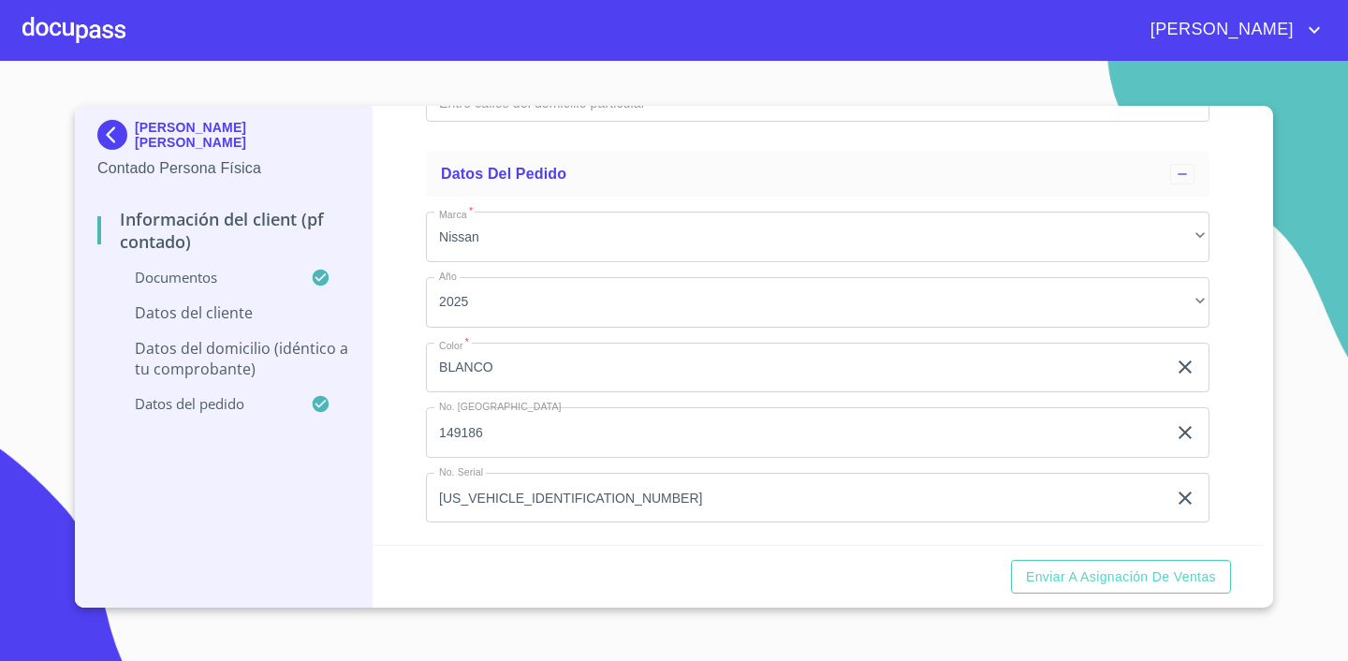
scroll to position [5412, 0]
click at [1150, 575] on span "Enviar a Asignación de Ventas" at bounding box center [1121, 576] width 190 height 23
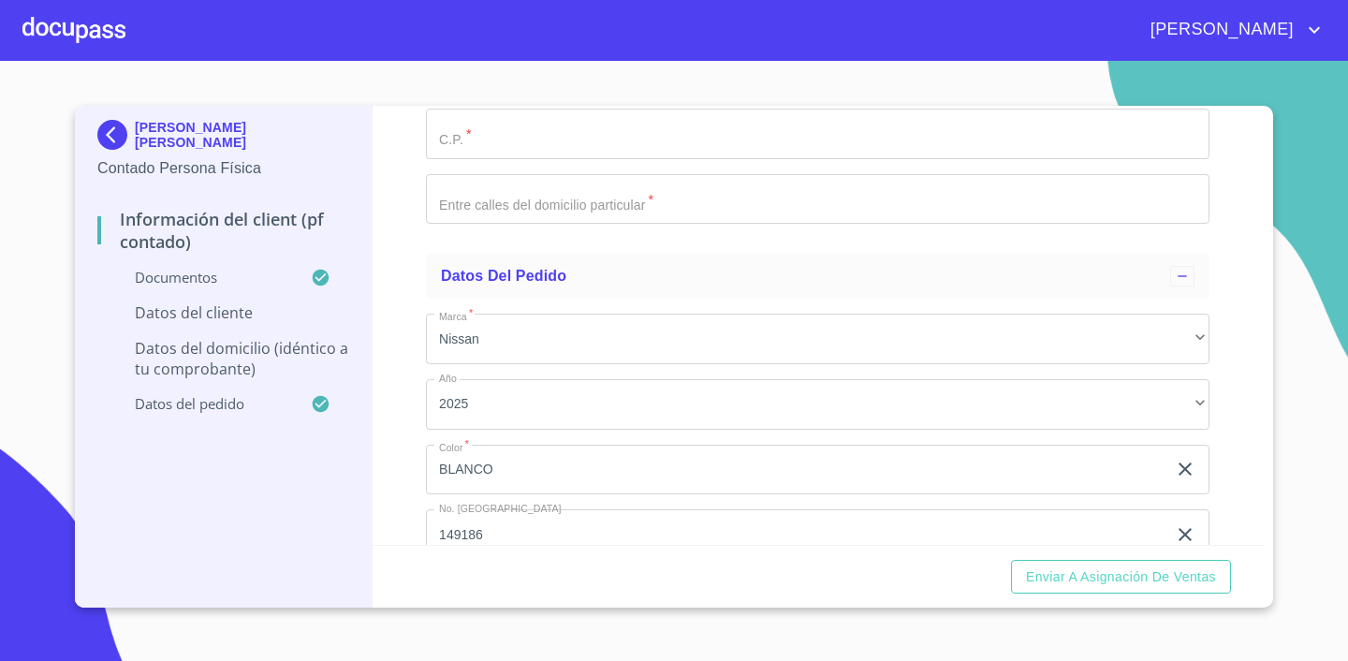
scroll to position [3999, 0]
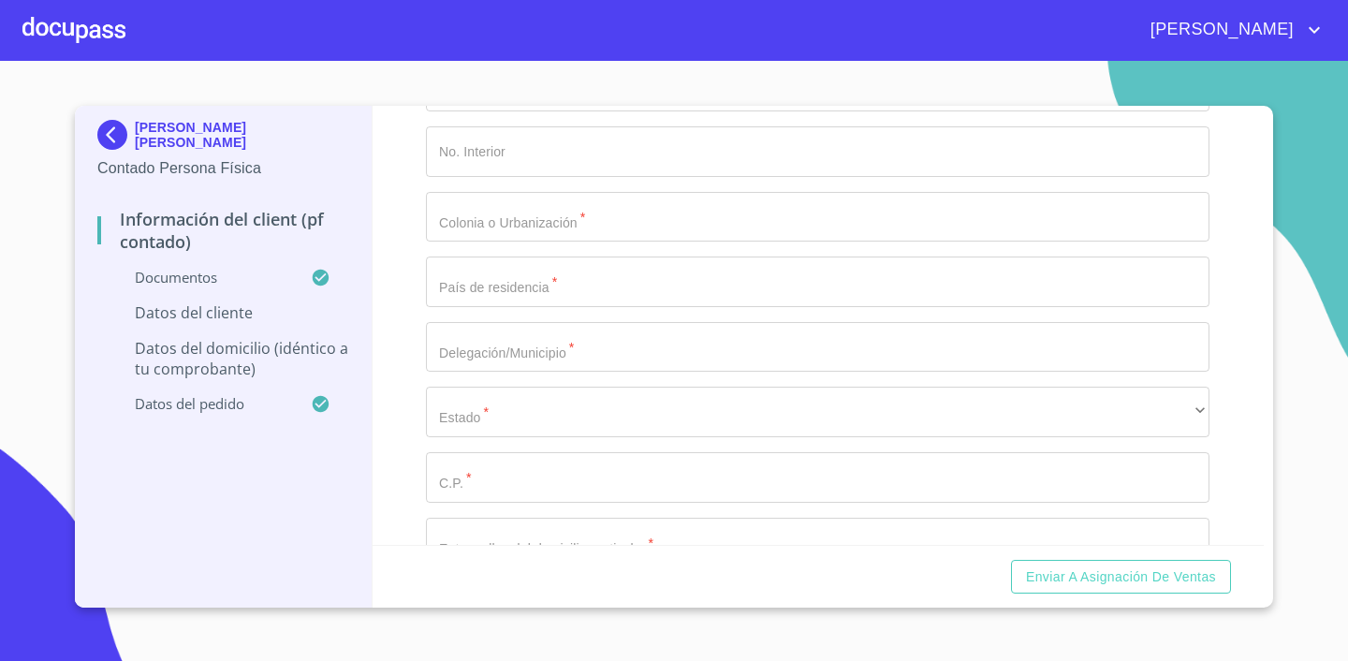
type input "1_"
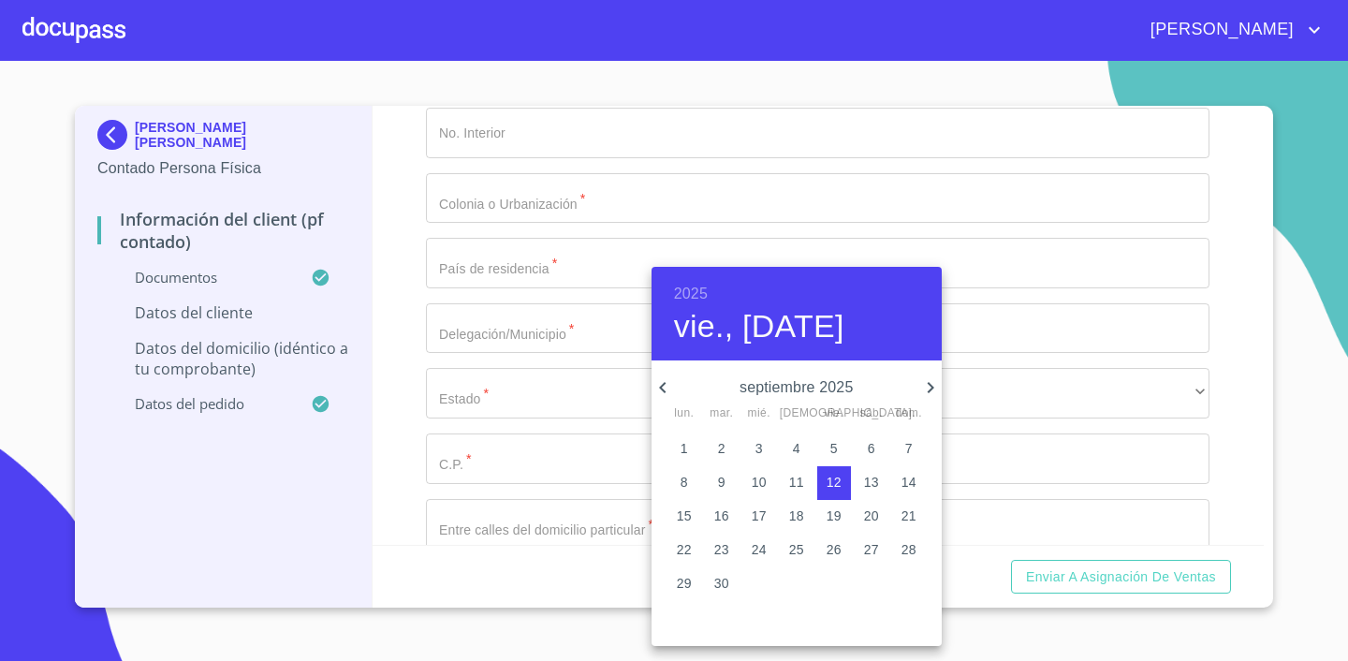
click at [698, 291] on h6 "2025" at bounding box center [691, 294] width 34 height 26
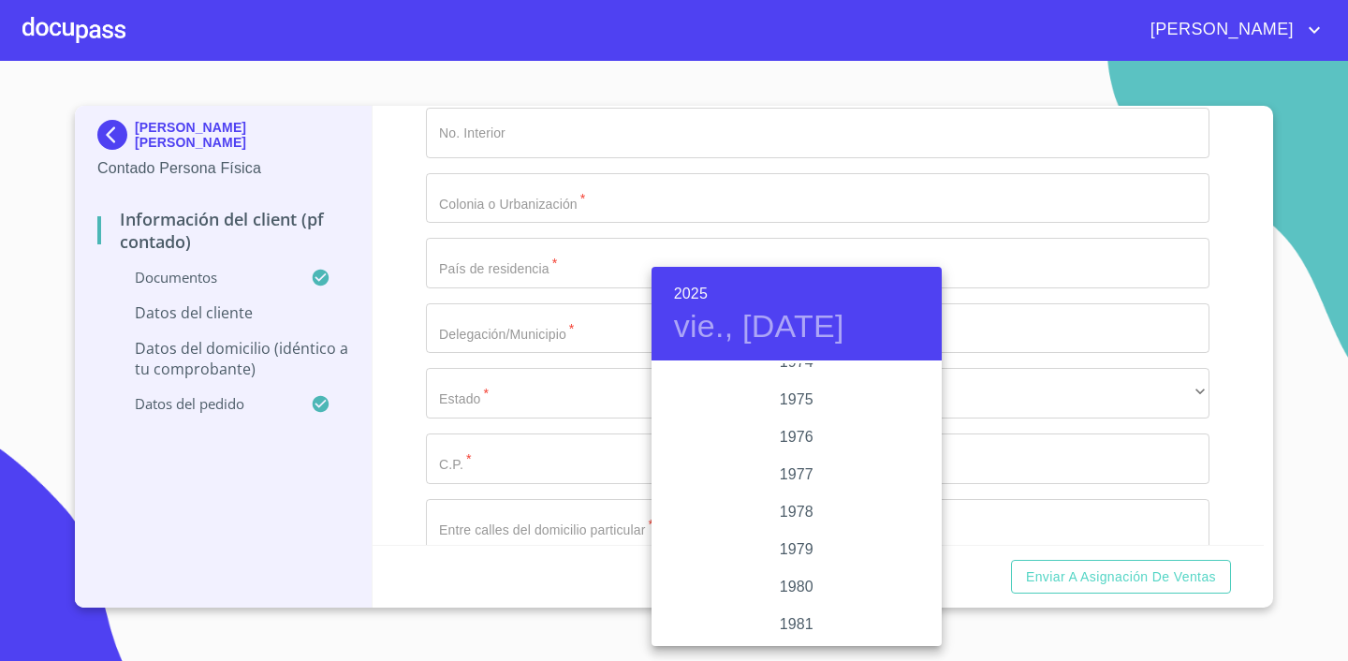
scroll to position [1861, 0]
click at [802, 498] on div "1978" at bounding box center [796, 505] width 290 height 37
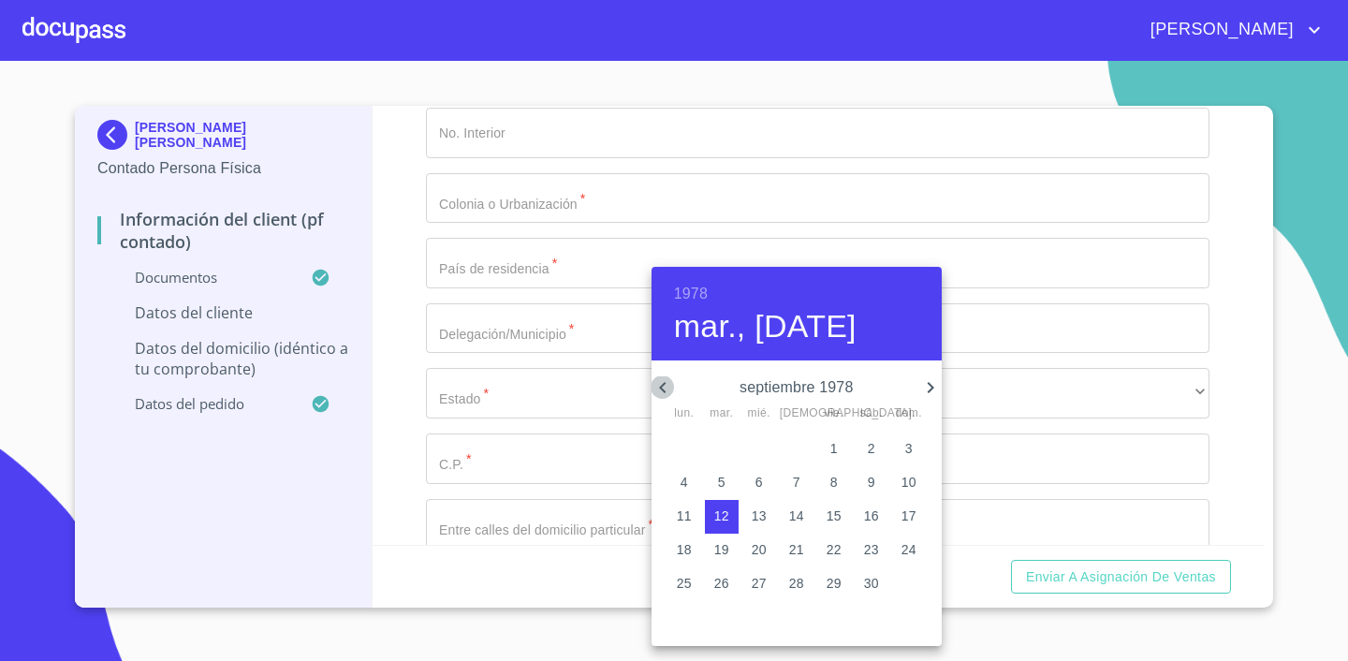
click at [665, 384] on icon "button" at bounding box center [662, 387] width 22 height 22
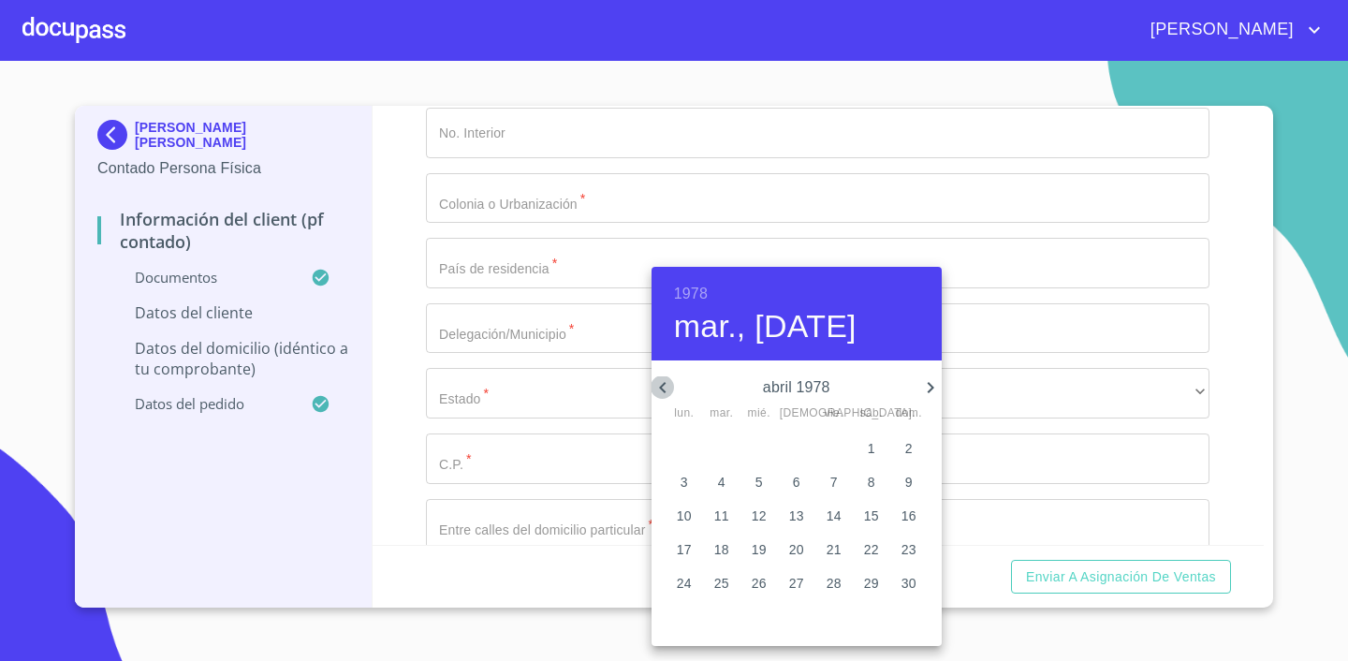
click at [665, 384] on icon "button" at bounding box center [662, 387] width 22 height 22
click at [869, 483] on p "11" at bounding box center [871, 482] width 15 height 19
type input "11 de mar. de 1978"
click at [981, 473] on div at bounding box center [674, 330] width 1348 height 661
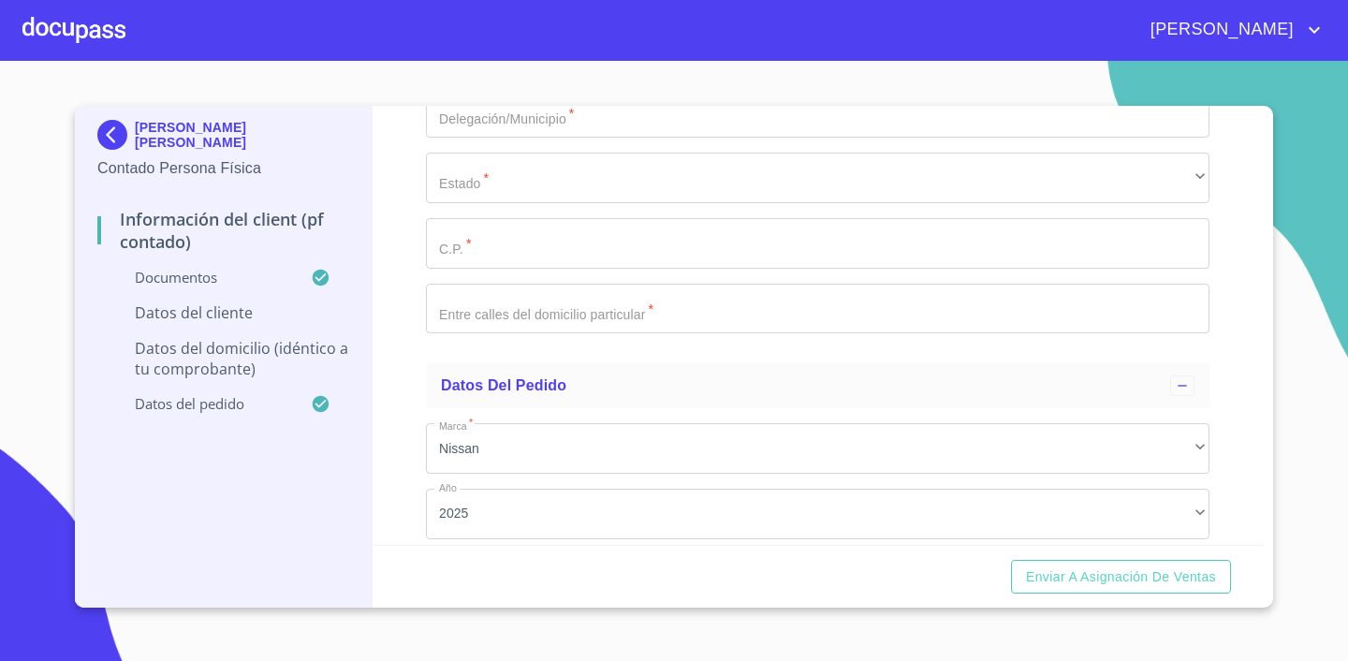
scroll to position [4226, 0]
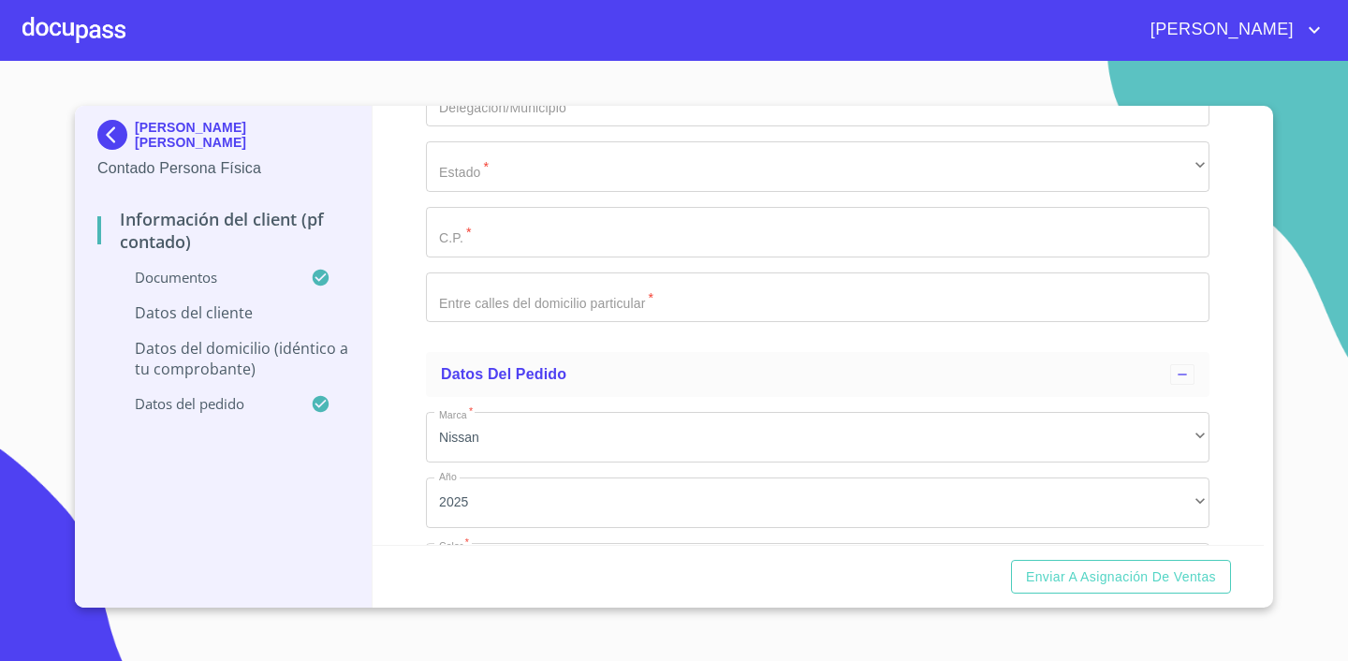
paste input "RAMM780311HJCSNN03"
drag, startPoint x: 522, startPoint y: 292, endPoint x: 438, endPoint y: 298, distance: 84.4
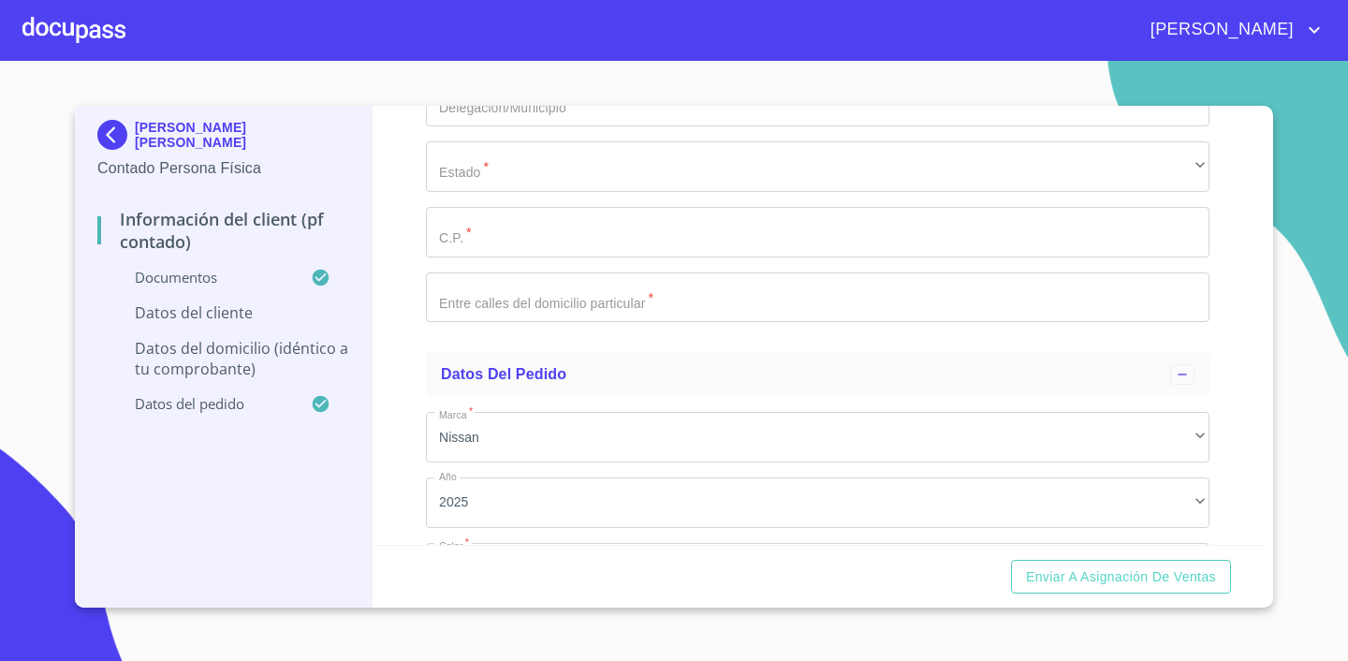
type input "RAMM780311HJCSNN03"
drag, startPoint x: 541, startPoint y: 228, endPoint x: 576, endPoint y: 233, distance: 34.9
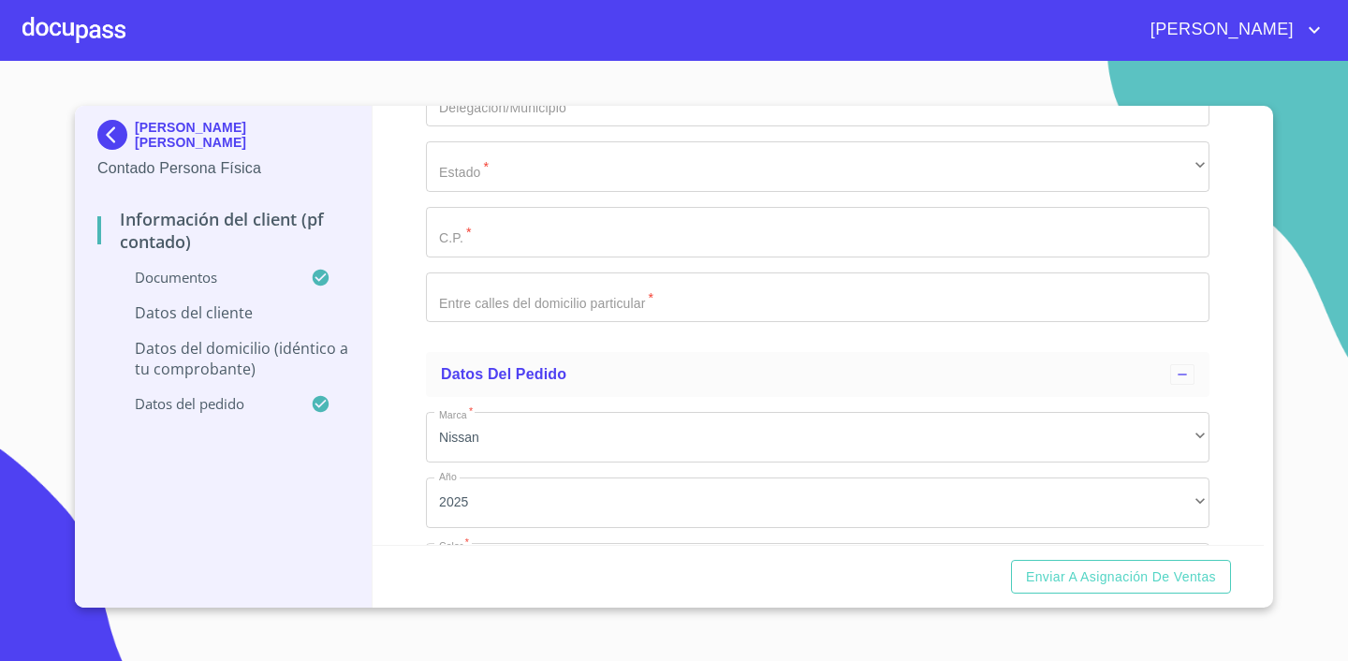
paste input "RAMM780311"
type input "RAMM780311868"
type input "3"
type input "2645747016"
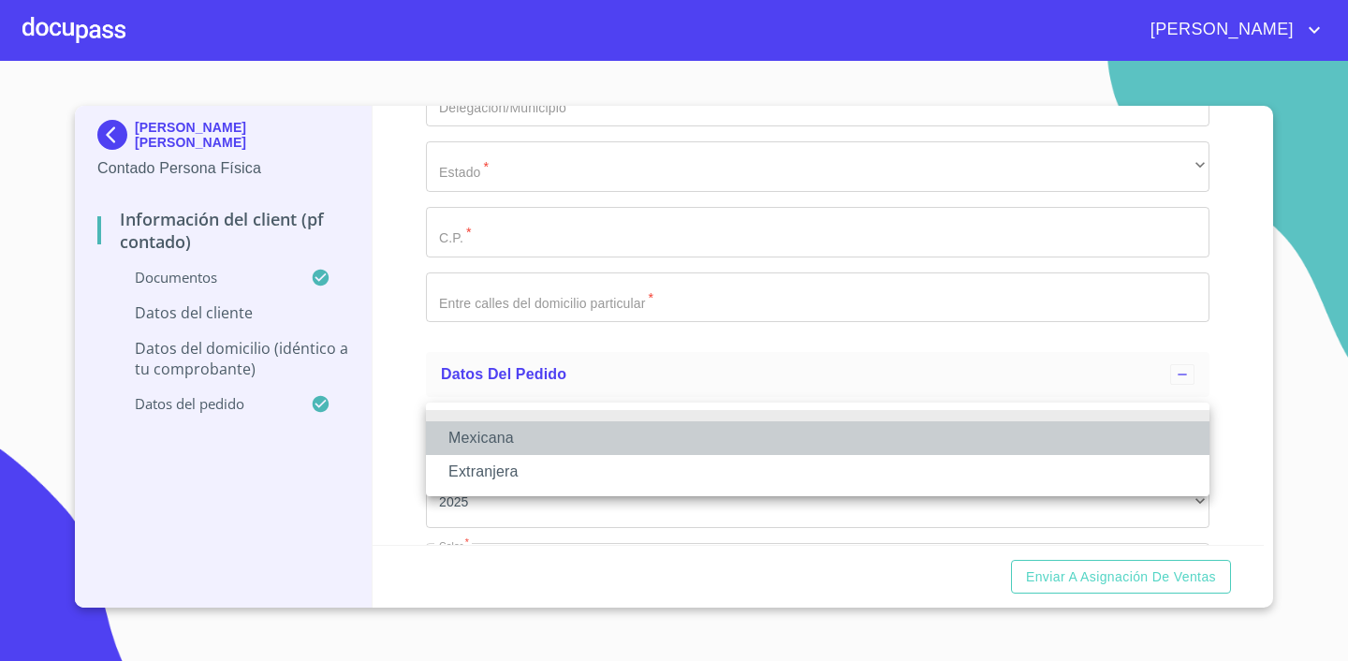
click at [496, 429] on li "Mexicana" at bounding box center [817, 438] width 783 height 34
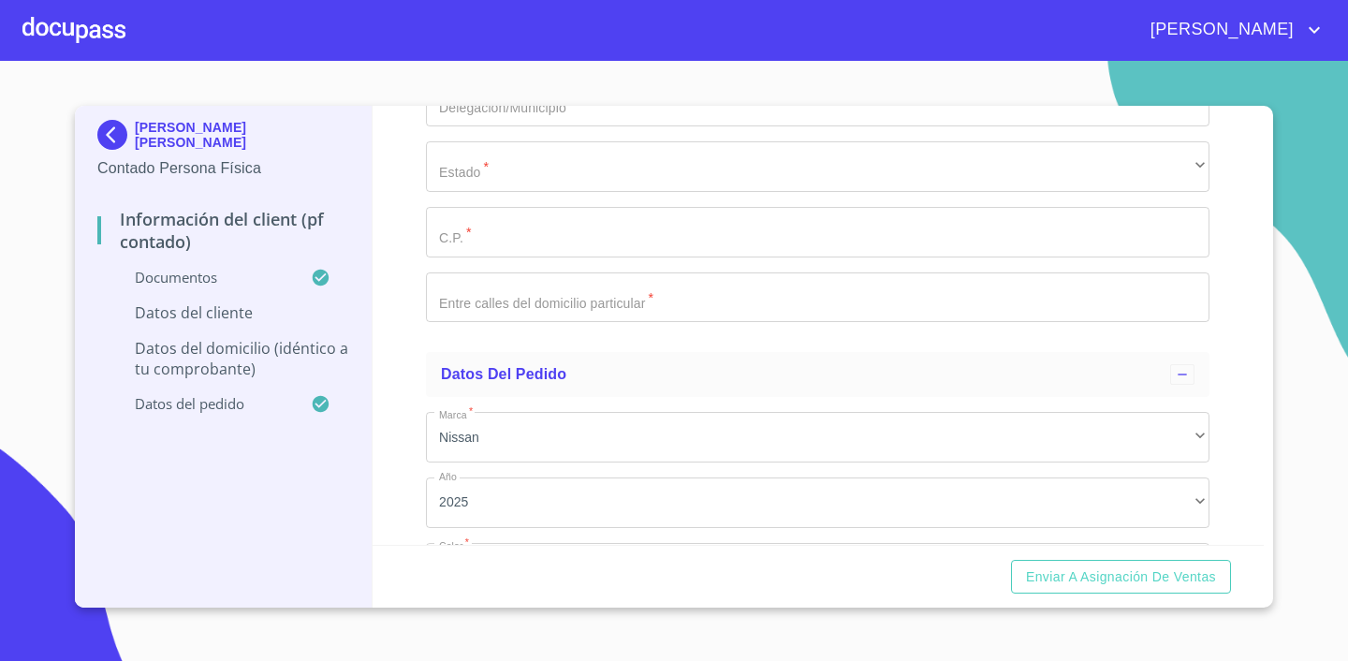
type input "[GEOGRAPHIC_DATA]"
click at [1246, 370] on div "Información del Client (PF contado) Documentos Documento de identificación.   *…" at bounding box center [819, 325] width 892 height 439
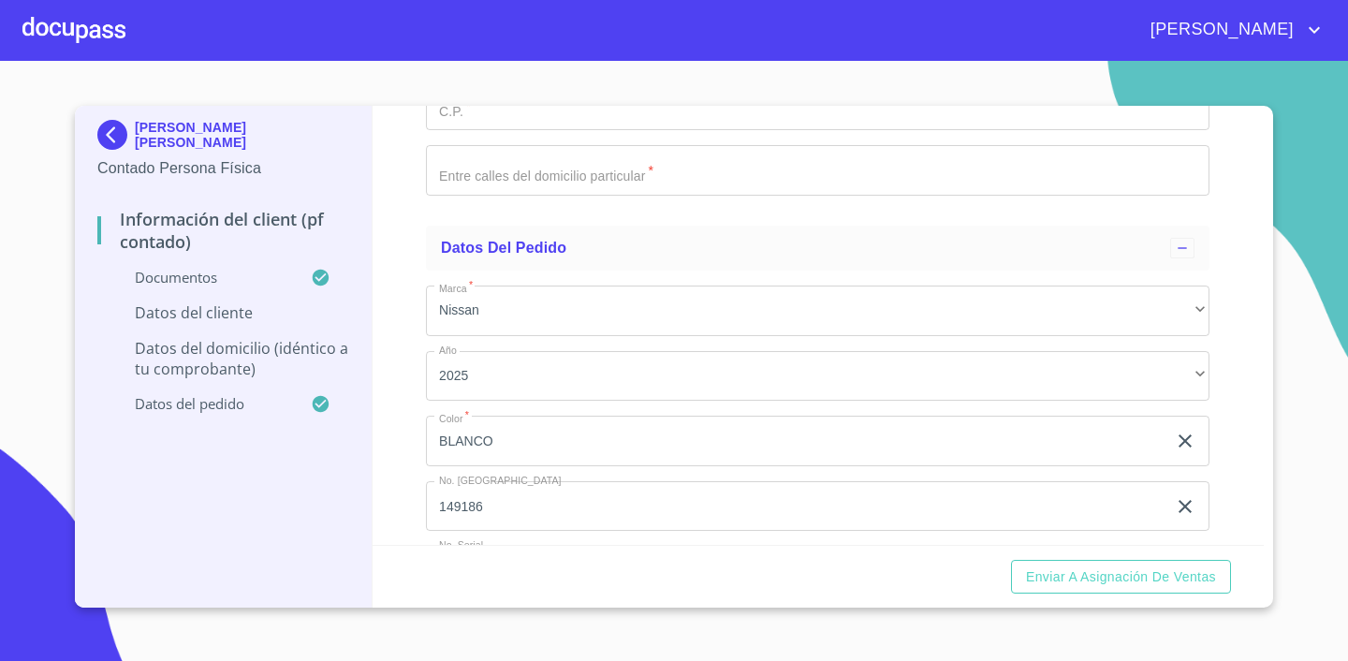
scroll to position [4424, 0]
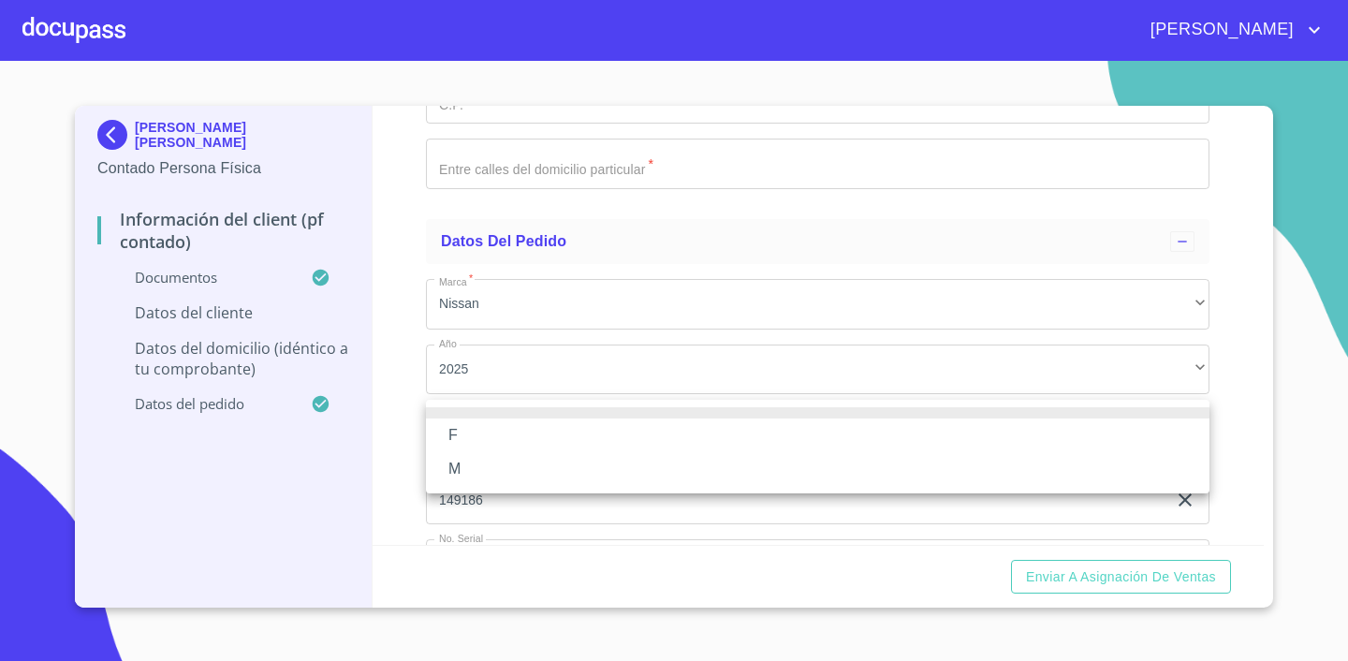
click at [481, 466] on li "M" at bounding box center [817, 469] width 783 height 34
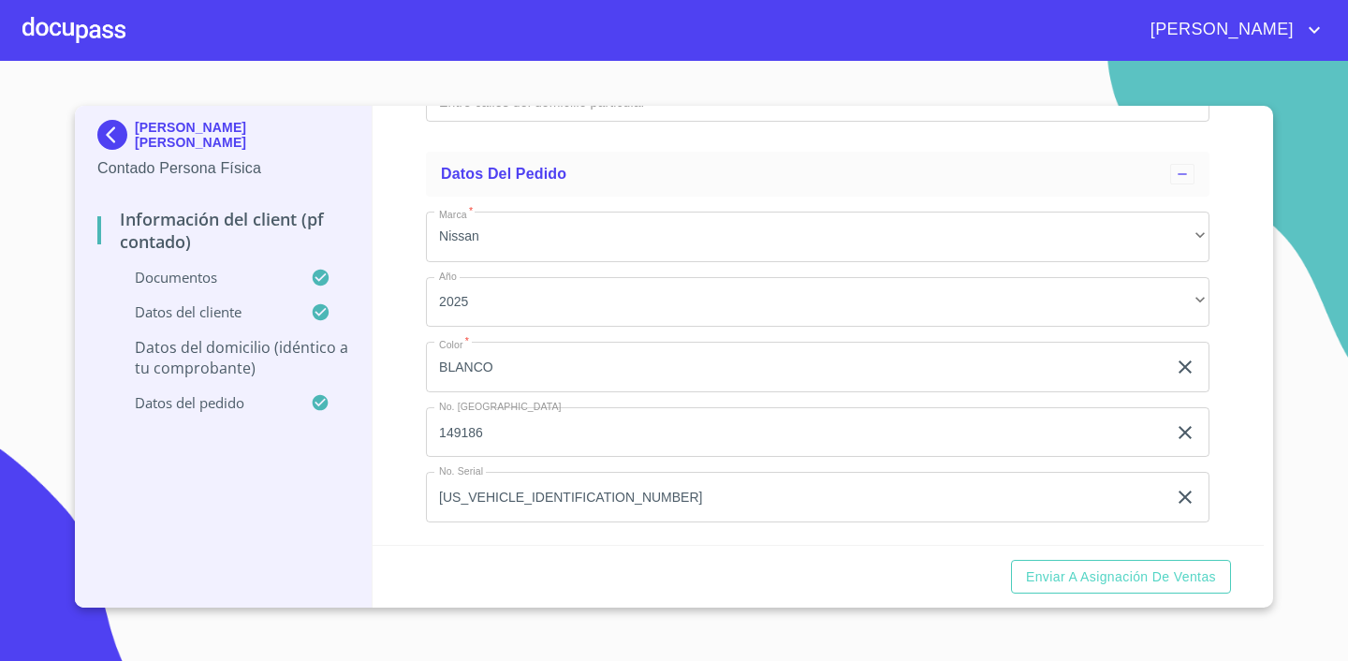
scroll to position [4700, 0]
type input "LOS [PERSON_NAME]"
type input "8"
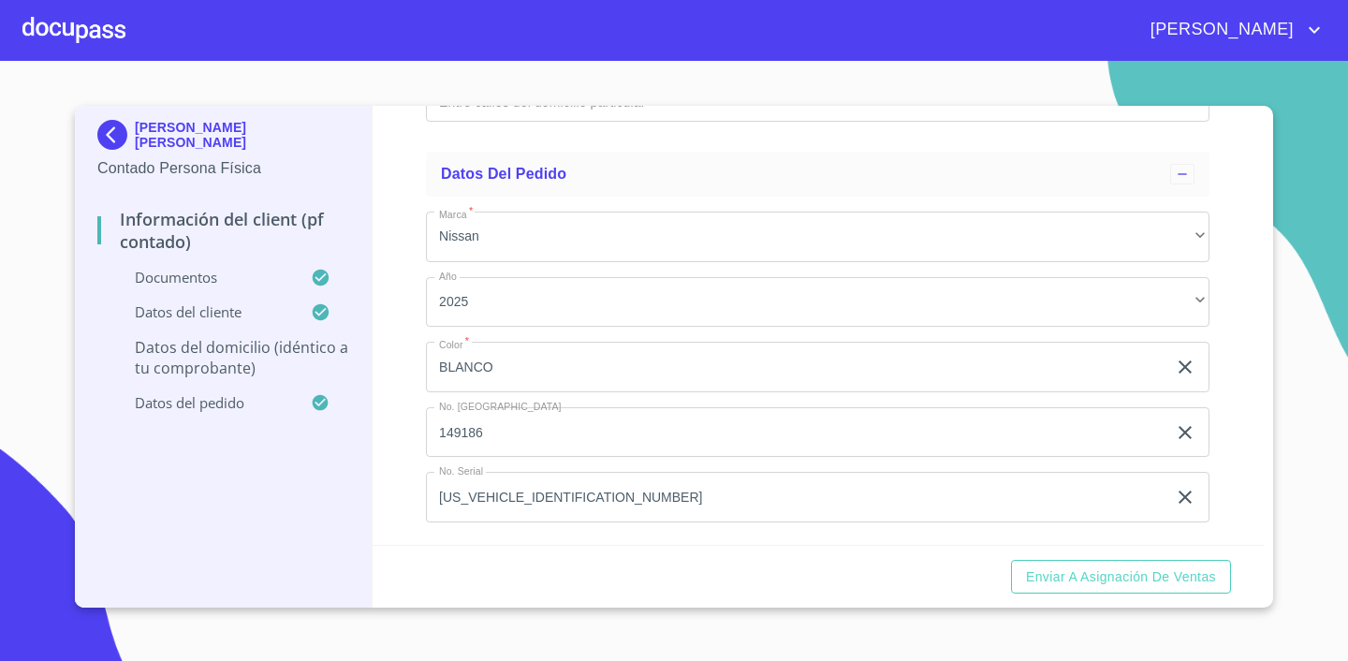
type input "[GEOGRAPHIC_DATA][US_STATE]"
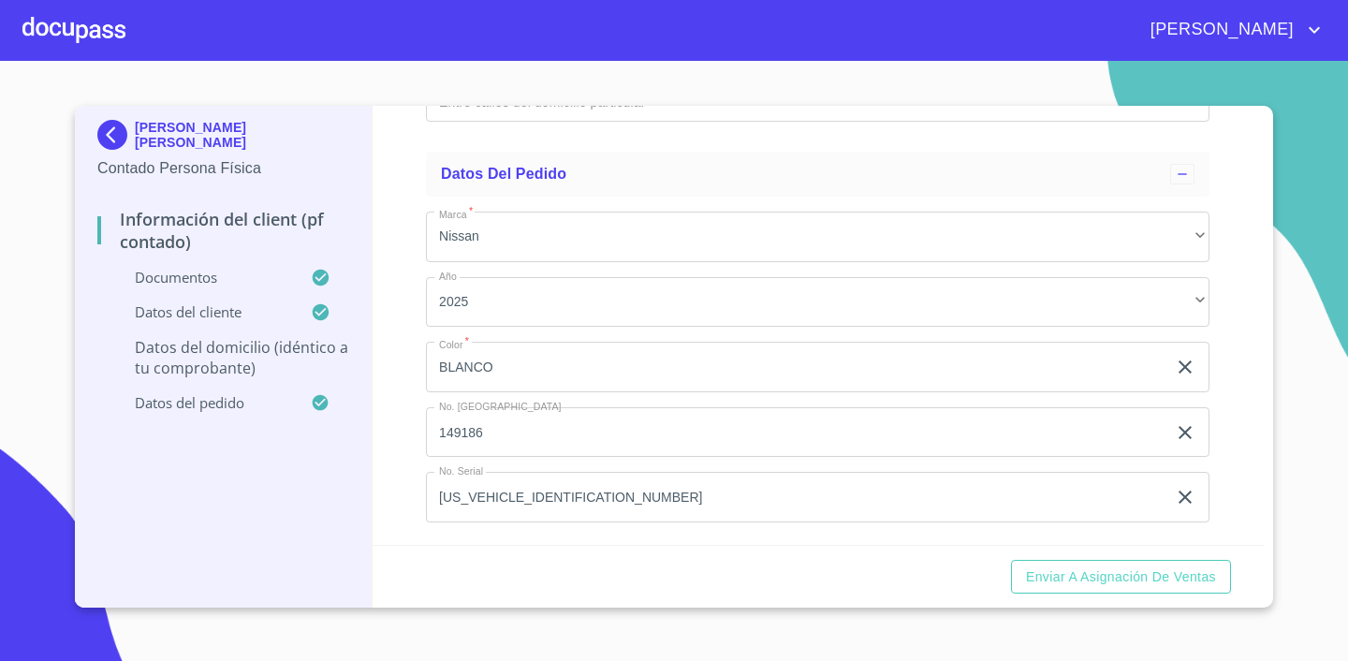
type input "[GEOGRAPHIC_DATA]"
type input "TLAJOMULCO DE ZUÑIGA"
click at [1260, 369] on div "Información del Client (PF contado) Documentos Documento de identificación.   *…" at bounding box center [819, 325] width 892 height 439
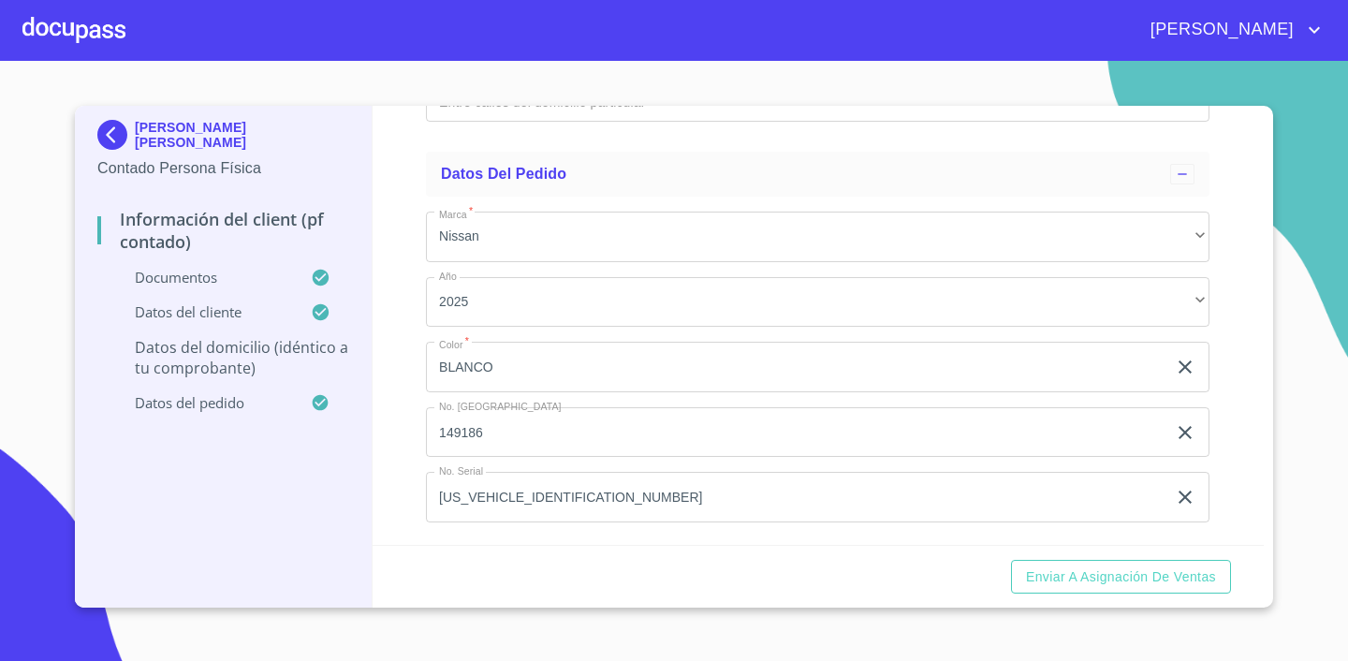
scroll to position [5028, 0]
click at [512, 57] on input "Documento de identificación.   *" at bounding box center [817, 32] width 783 height 51
type input "45645"
click at [1241, 397] on div "Información del Client (PF contado) Documentos Documento de identificación.   *…" at bounding box center [819, 325] width 892 height 439
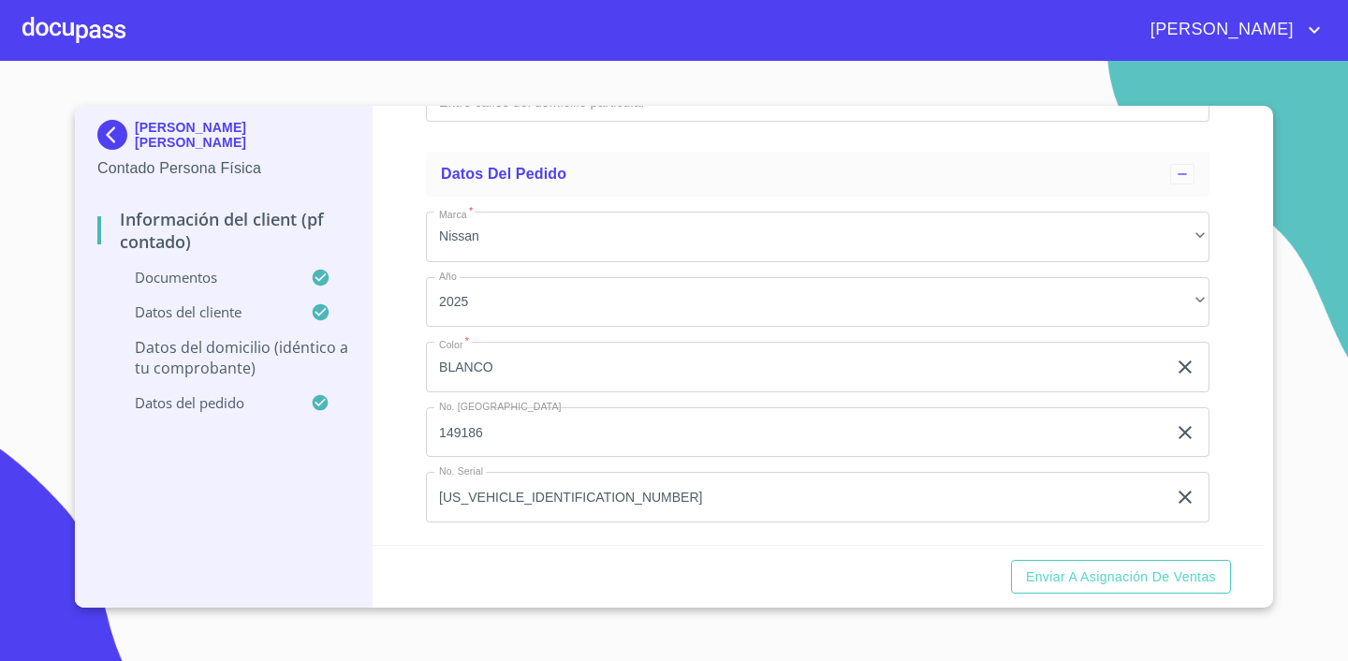
scroll to position [5210, 0]
click at [664, 122] on input "Documento de identificación.   *" at bounding box center [817, 96] width 783 height 51
type input "[PERSON_NAME] Y LAS [PERSON_NAME]"
click at [1247, 381] on div "Información del Client (PF contado) Documentos Documento de identificación.   *…" at bounding box center [819, 325] width 892 height 439
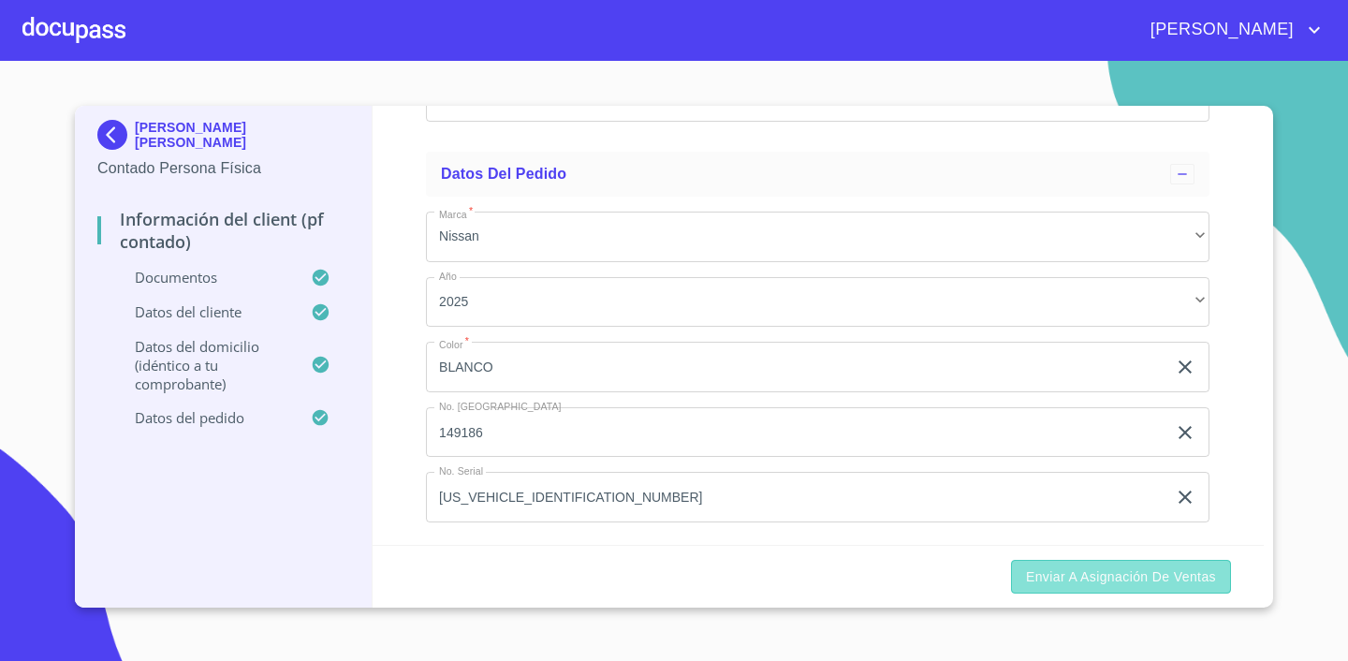
click at [1089, 592] on button "Enviar a Asignación de Ventas" at bounding box center [1121, 577] width 220 height 35
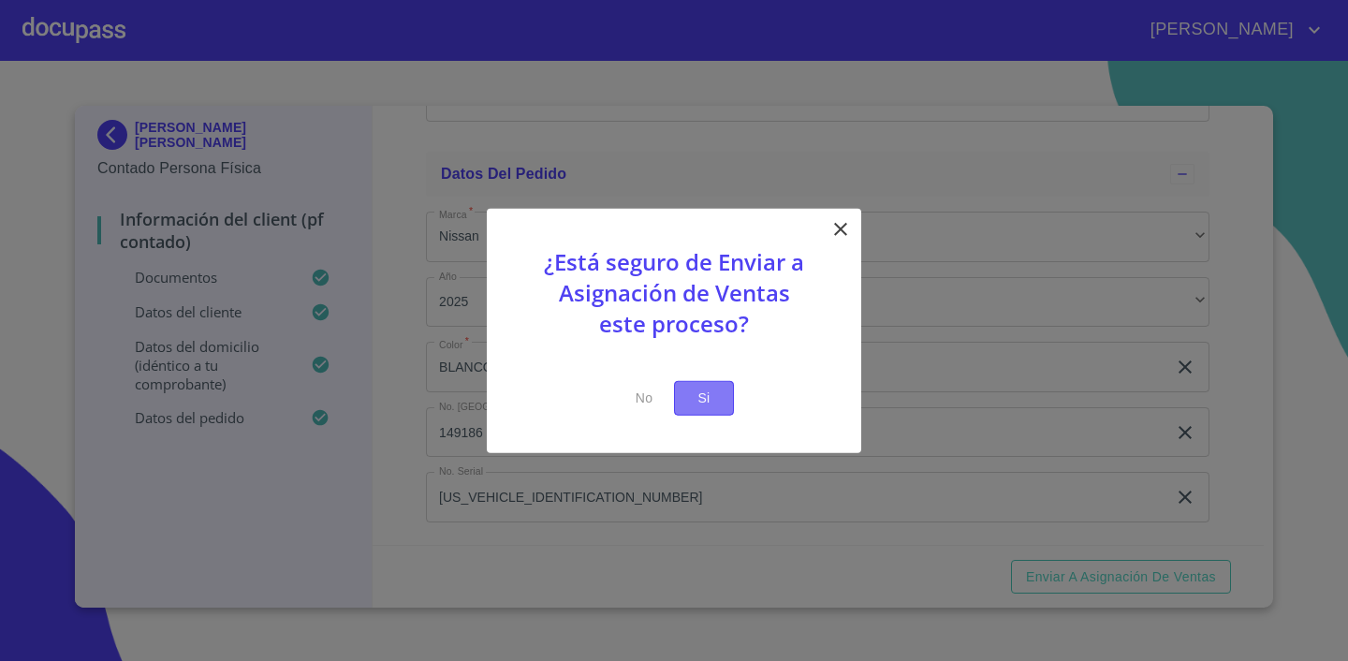
click at [723, 402] on button "Si" at bounding box center [704, 398] width 60 height 35
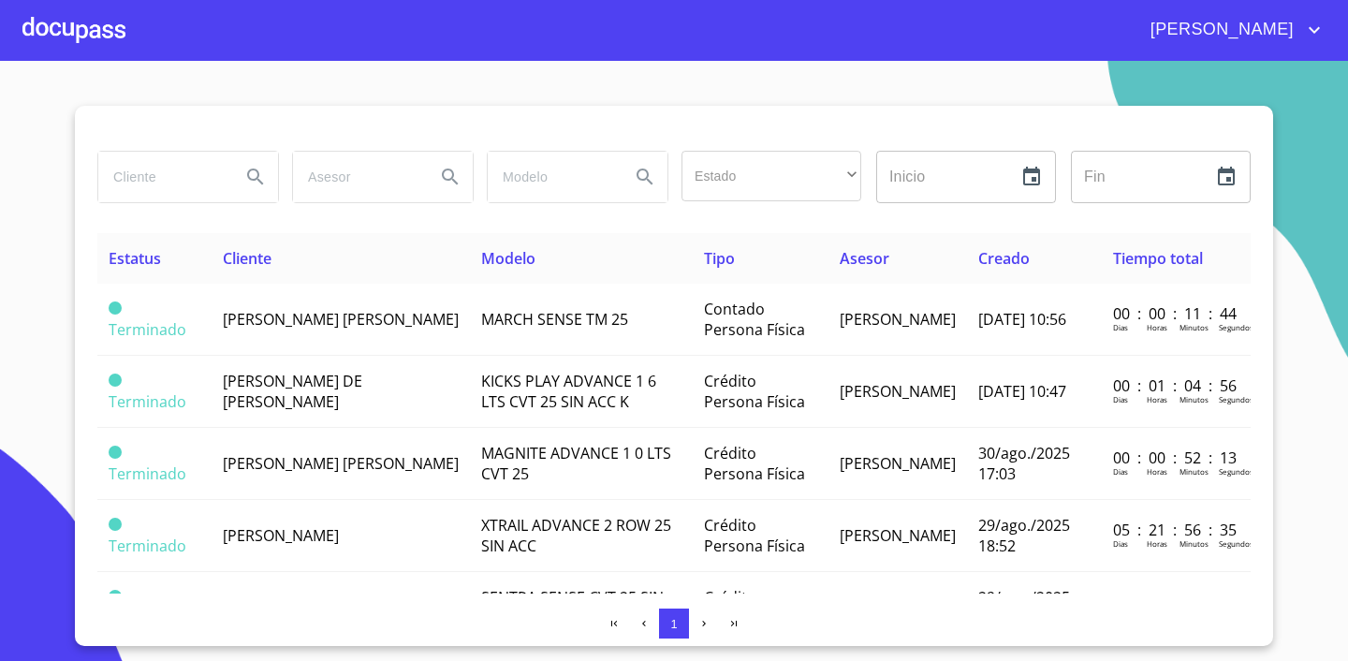
click at [72, 44] on div at bounding box center [73, 30] width 103 height 60
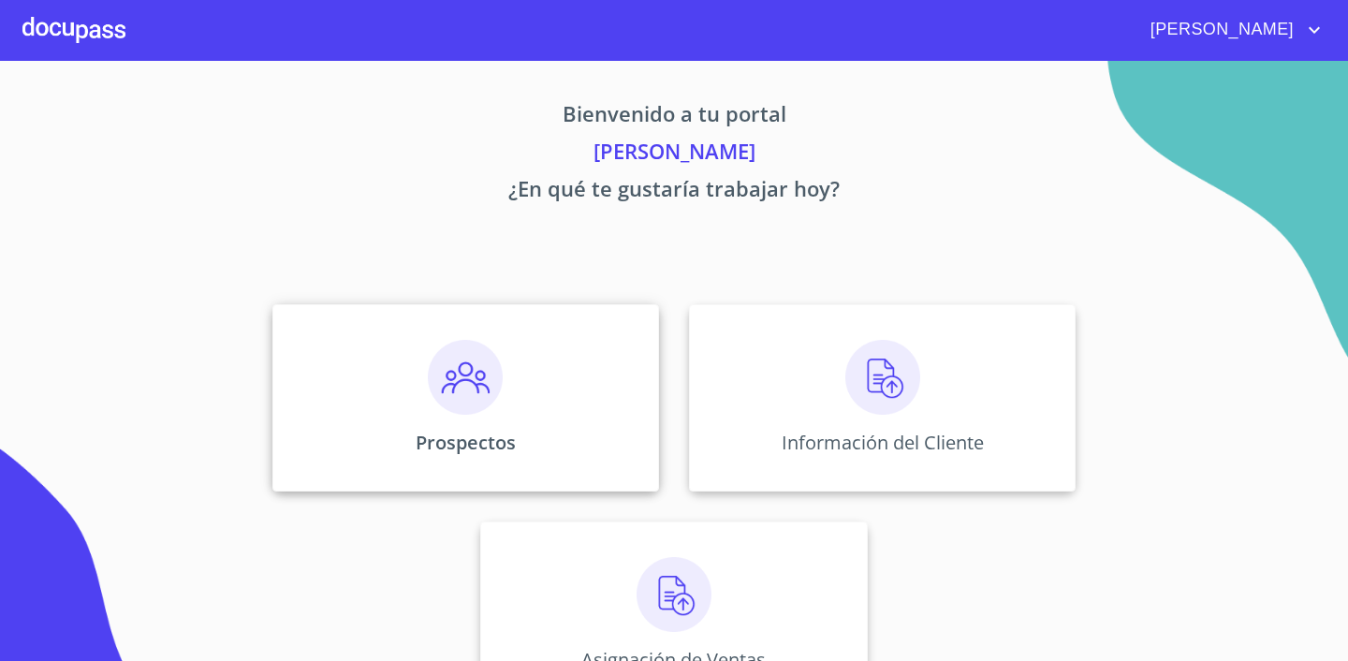
scroll to position [63, 0]
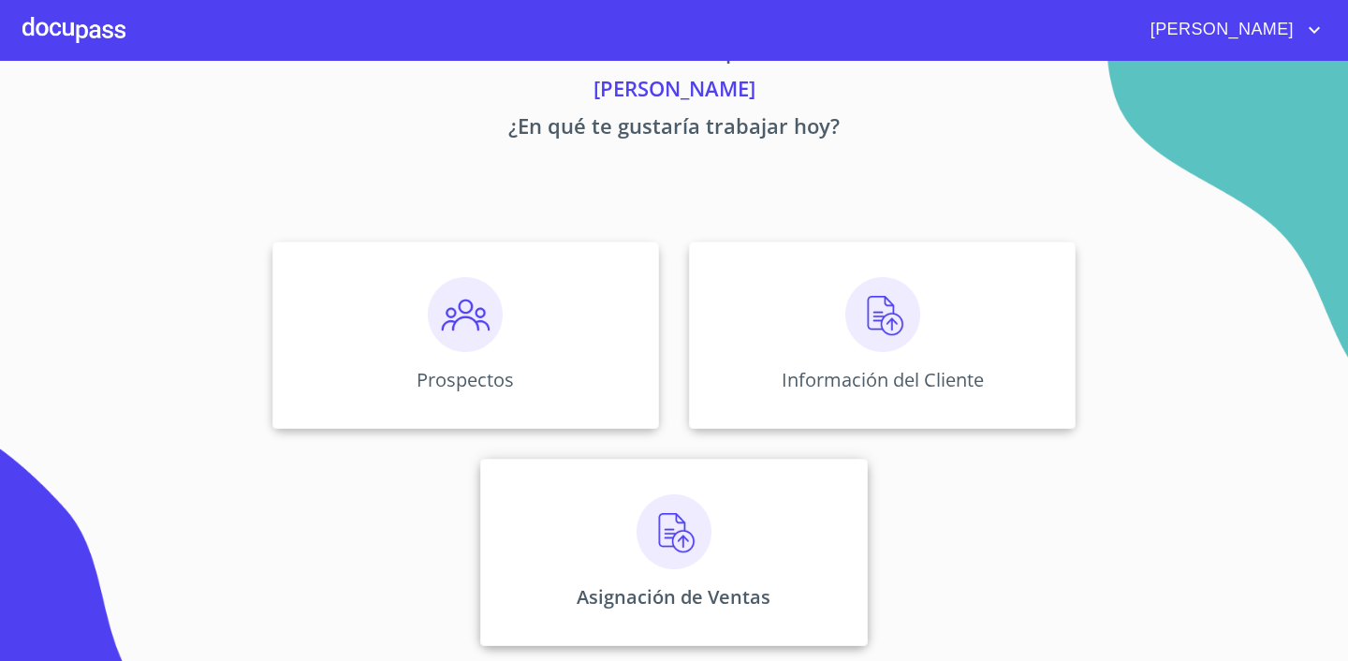
click at [671, 525] on img at bounding box center [673, 531] width 75 height 75
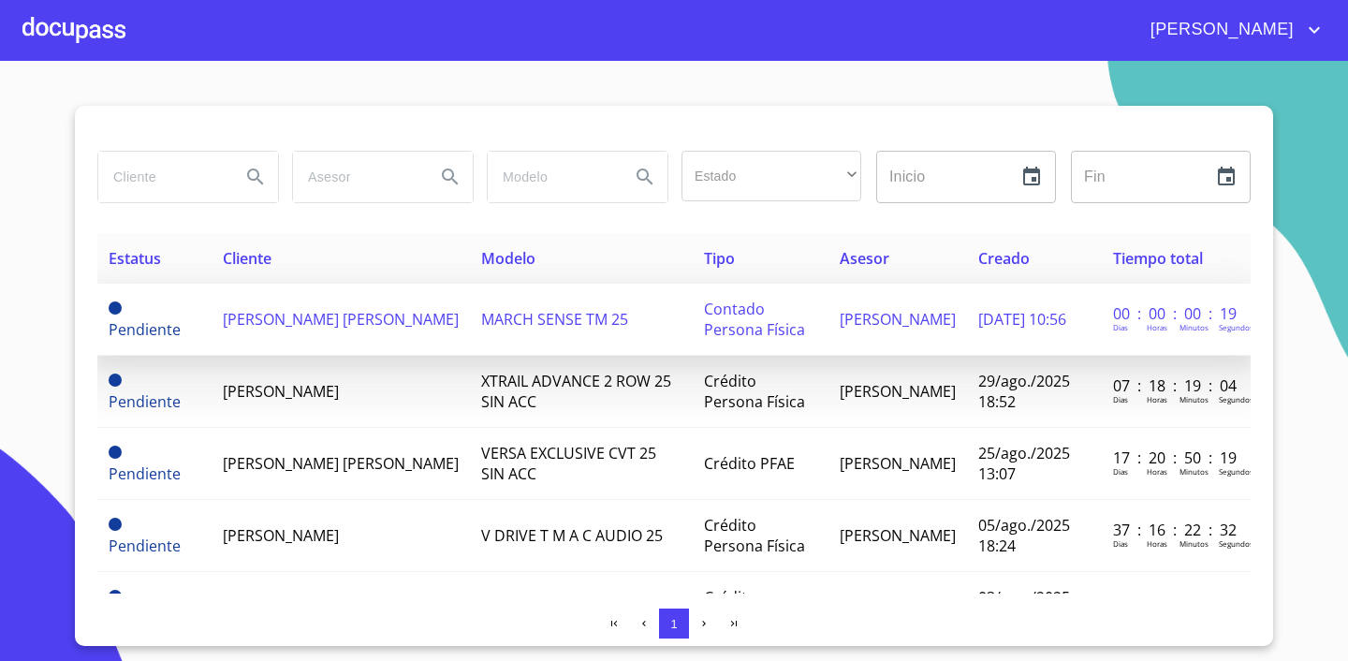
click at [302, 314] on span "[PERSON_NAME] [PERSON_NAME]" at bounding box center [341, 319] width 236 height 21
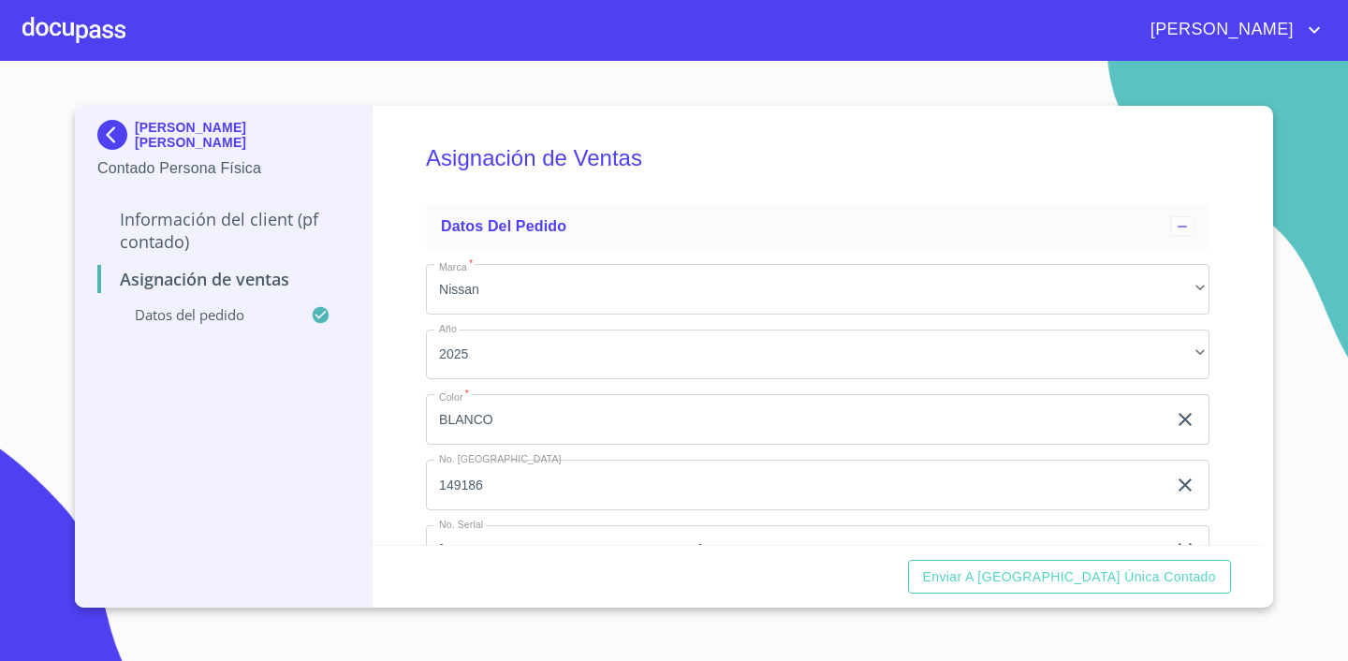
click at [229, 218] on p "Información del Client (PF contado)" at bounding box center [223, 230] width 252 height 45
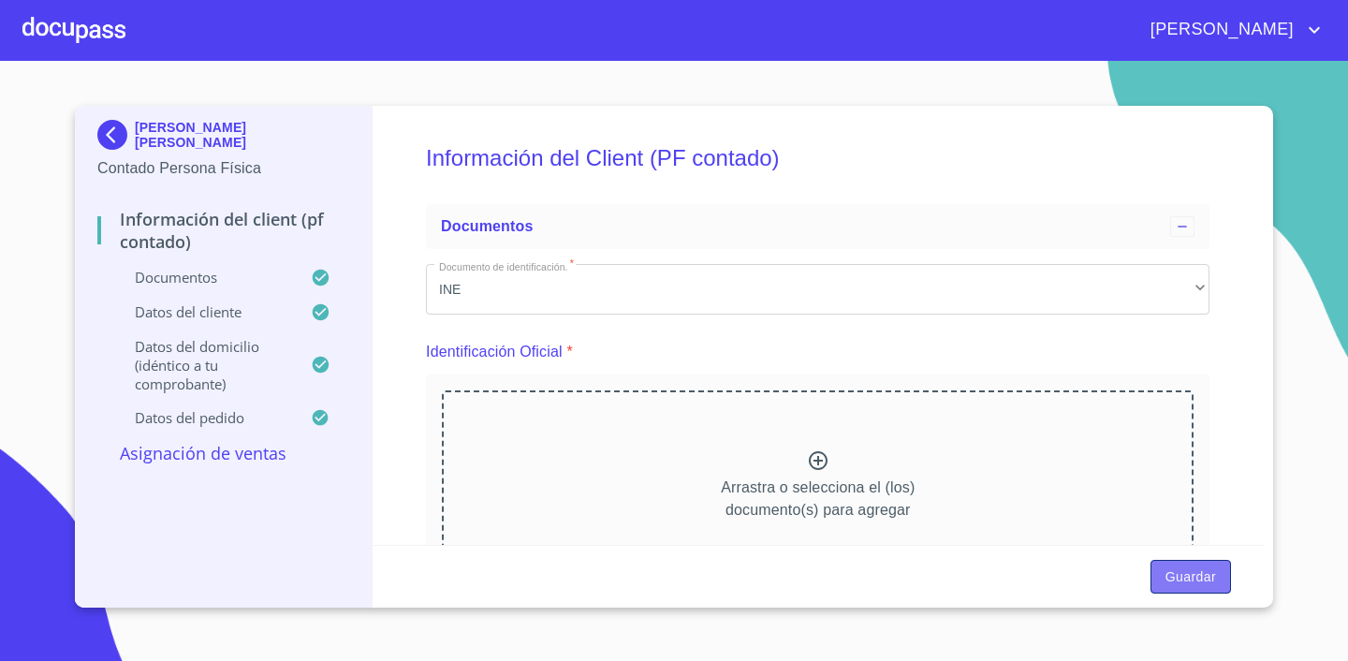
click at [1168, 577] on span "Guardar" at bounding box center [1190, 576] width 51 height 23
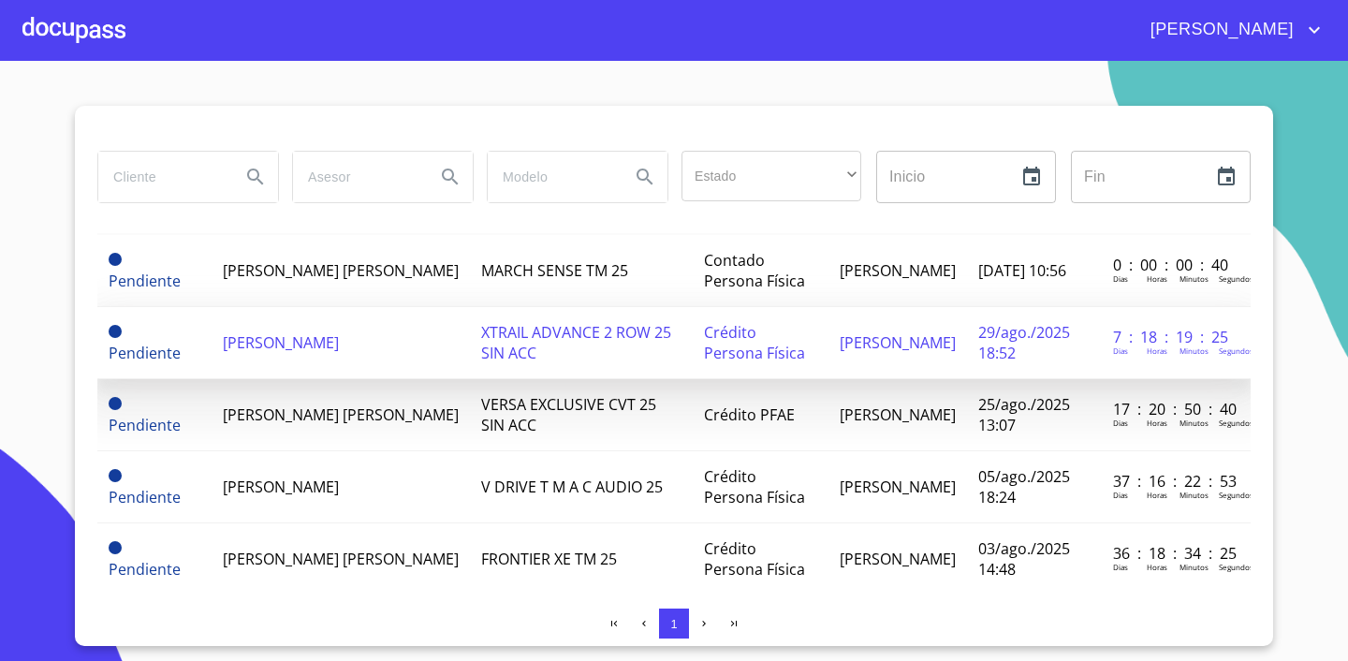
scroll to position [35, 0]
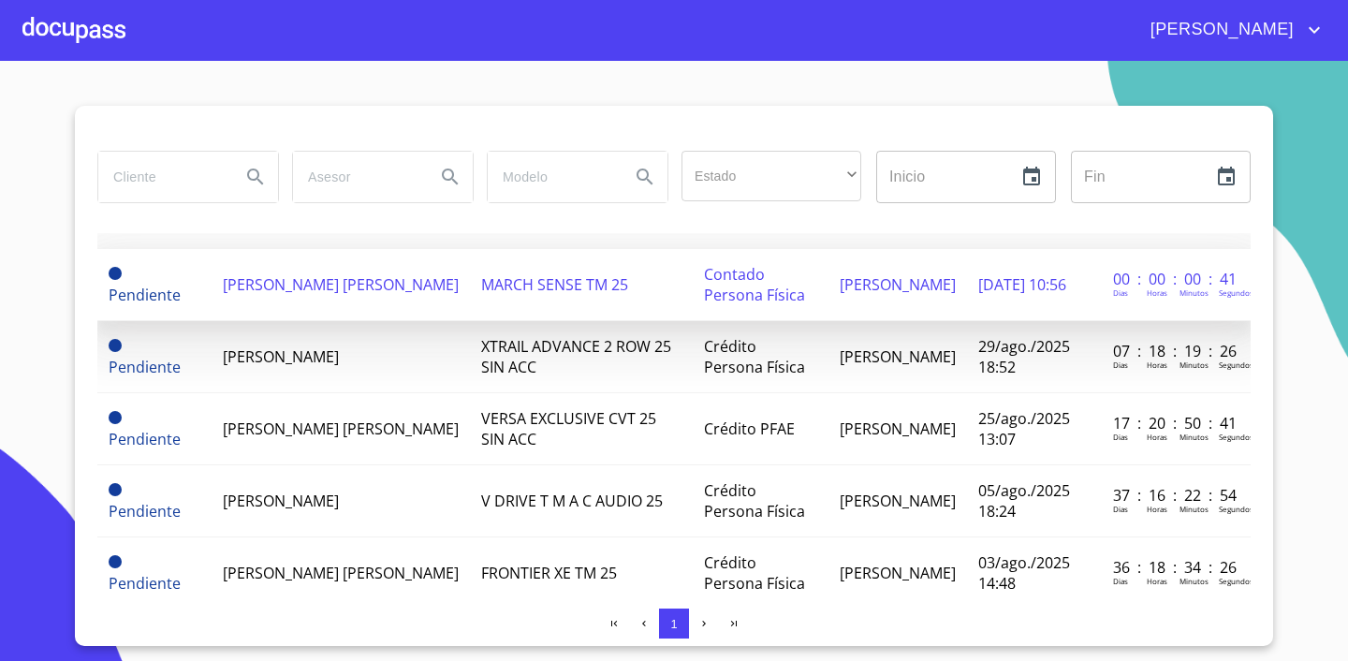
click at [315, 274] on span "[PERSON_NAME] [PERSON_NAME]" at bounding box center [341, 284] width 236 height 21
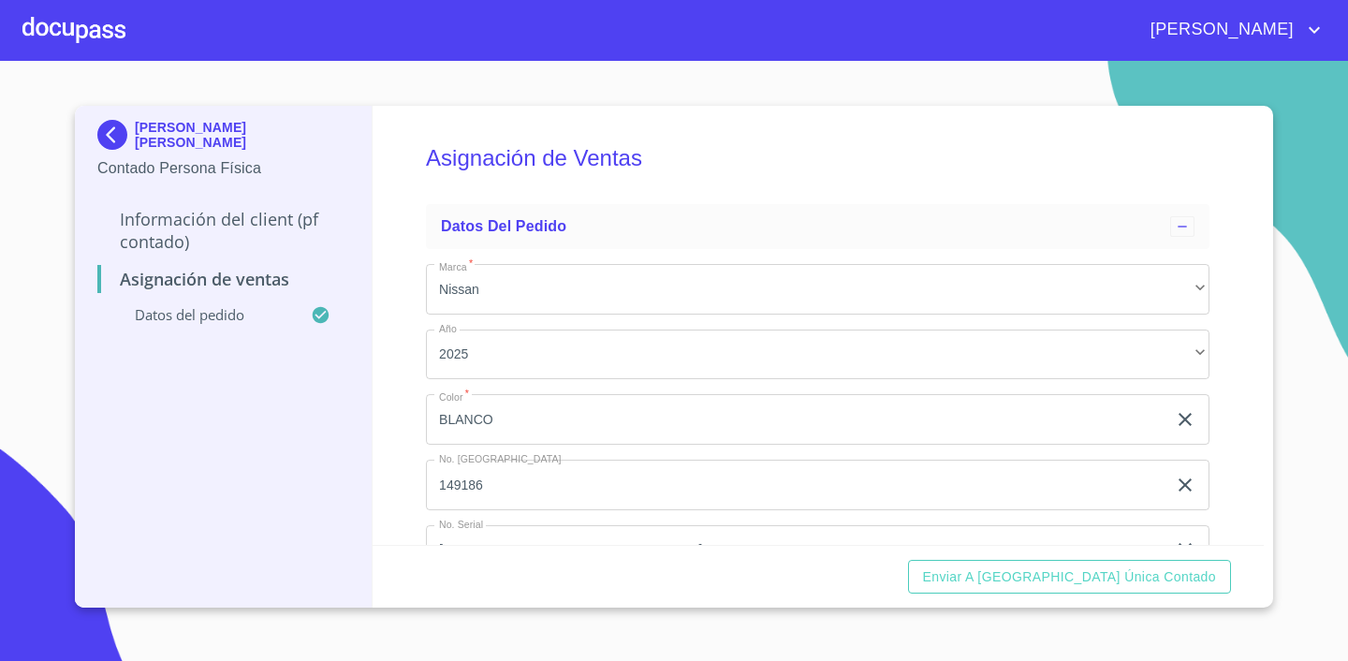
click at [1249, 302] on div "Asignación de Ventas Datos del pedido Marca   * Nissan ​ Año 2025 ​ Color   * […" at bounding box center [819, 325] width 892 height 439
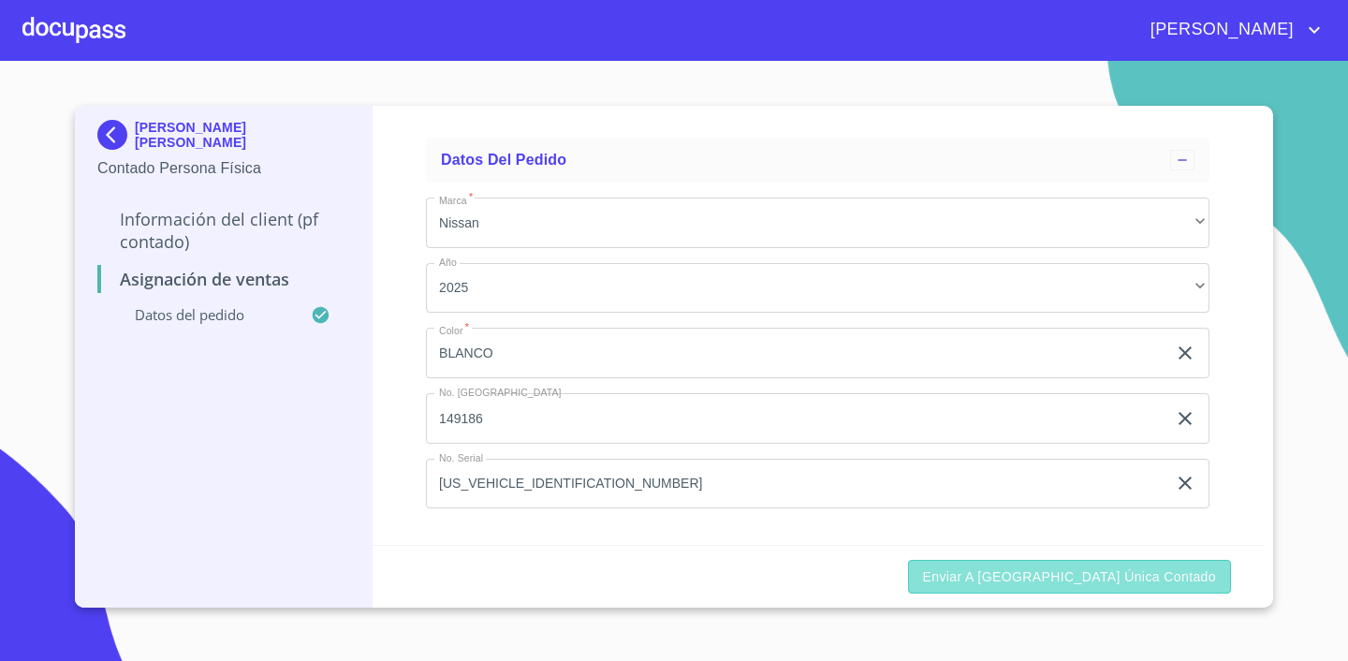
click at [1185, 566] on span "Enviar a [GEOGRAPHIC_DATA] única contado" at bounding box center [1070, 576] width 294 height 23
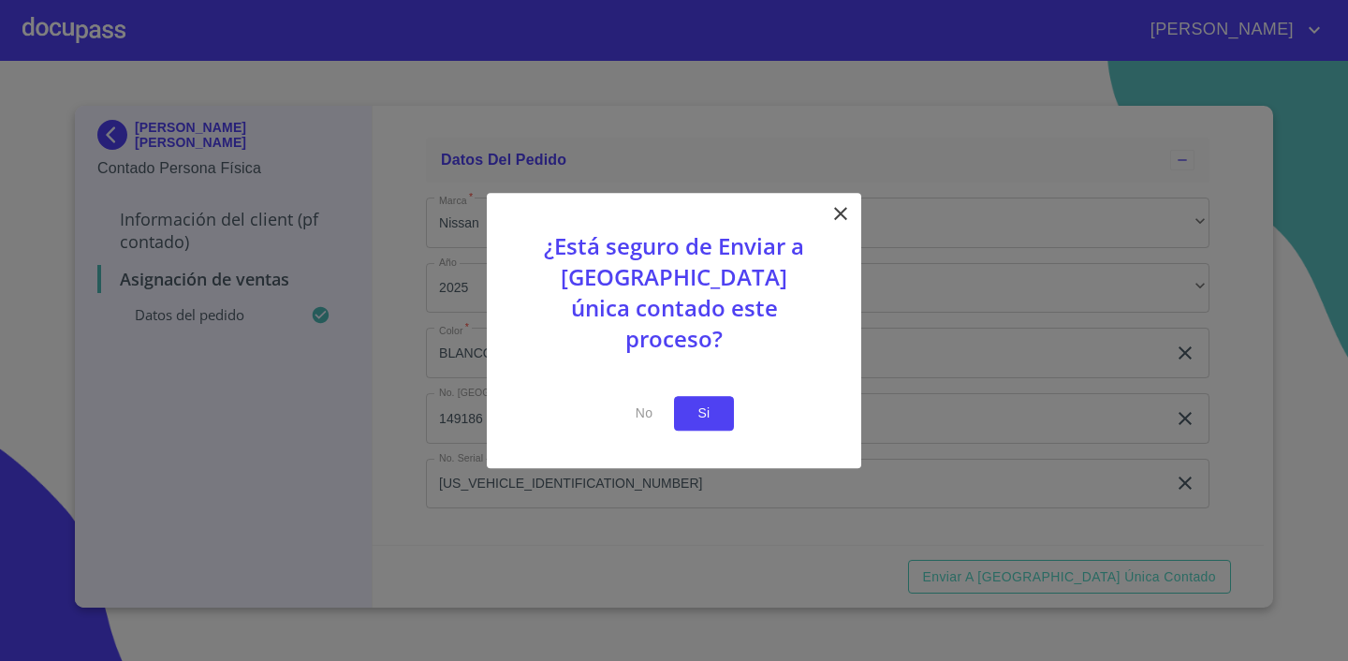
click at [709, 402] on span "Si" at bounding box center [704, 413] width 30 height 23
